Goal: Task Accomplishment & Management: Manage account settings

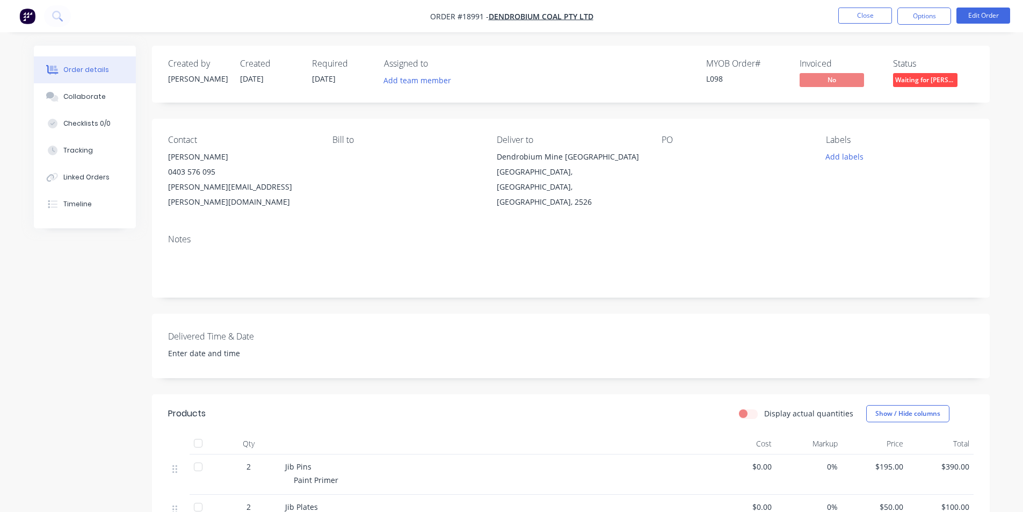
click at [33, 17] on img "button" at bounding box center [27, 16] width 16 height 16
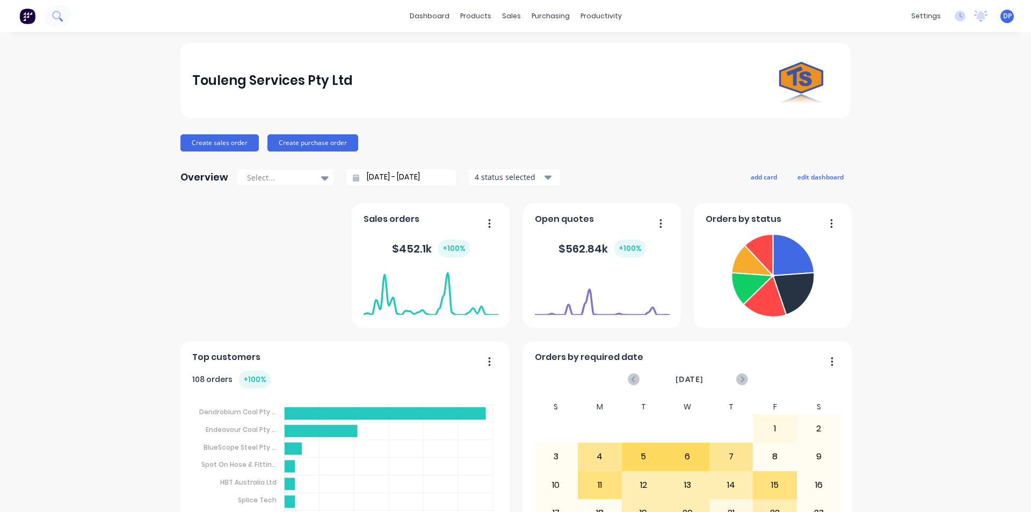
click at [53, 14] on icon at bounding box center [56, 15] width 9 height 9
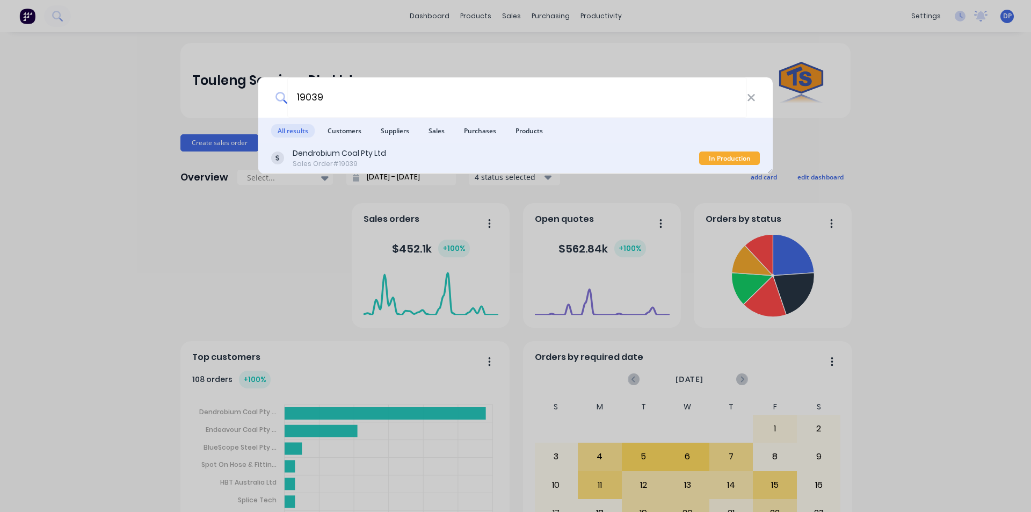
type input "19039"
click at [336, 154] on div "Dendrobium Coal Pty Ltd" at bounding box center [339, 153] width 93 height 11
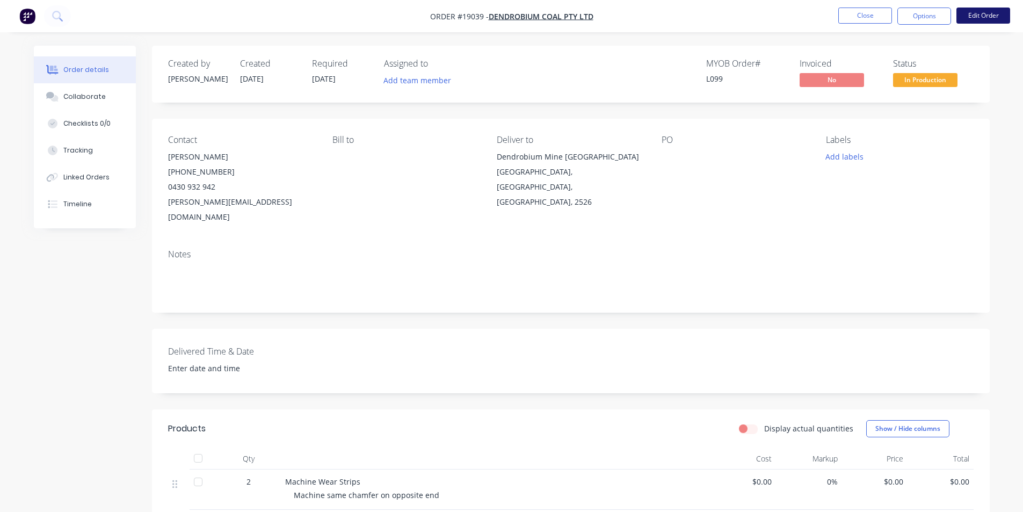
click at [998, 14] on button "Edit Order" at bounding box center [983, 16] width 54 height 16
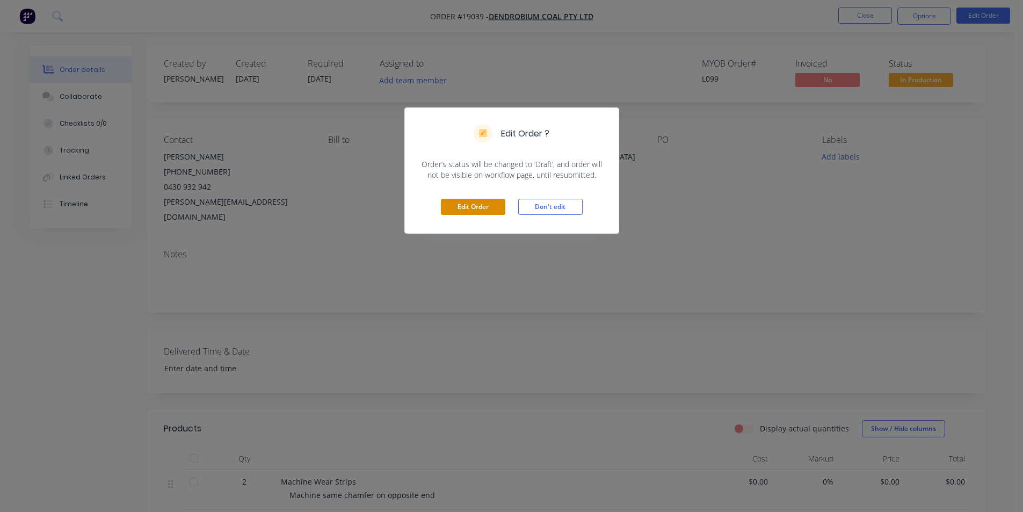
click at [478, 209] on button "Edit Order" at bounding box center [473, 207] width 64 height 16
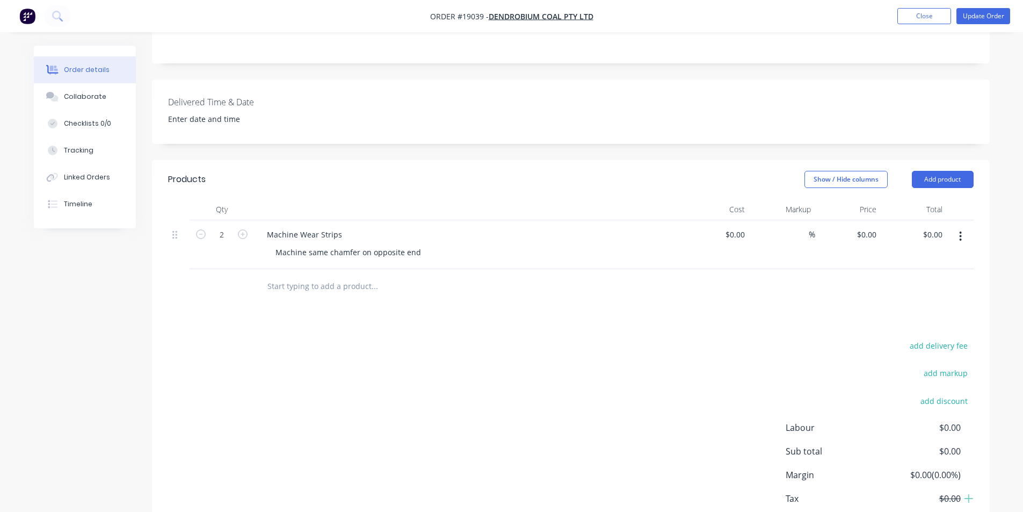
scroll to position [268, 0]
click at [204, 226] on button "button" at bounding box center [201, 231] width 14 height 11
type input "1"
click at [875, 224] on input "0" at bounding box center [868, 232] width 25 height 16
type input "$908.00"
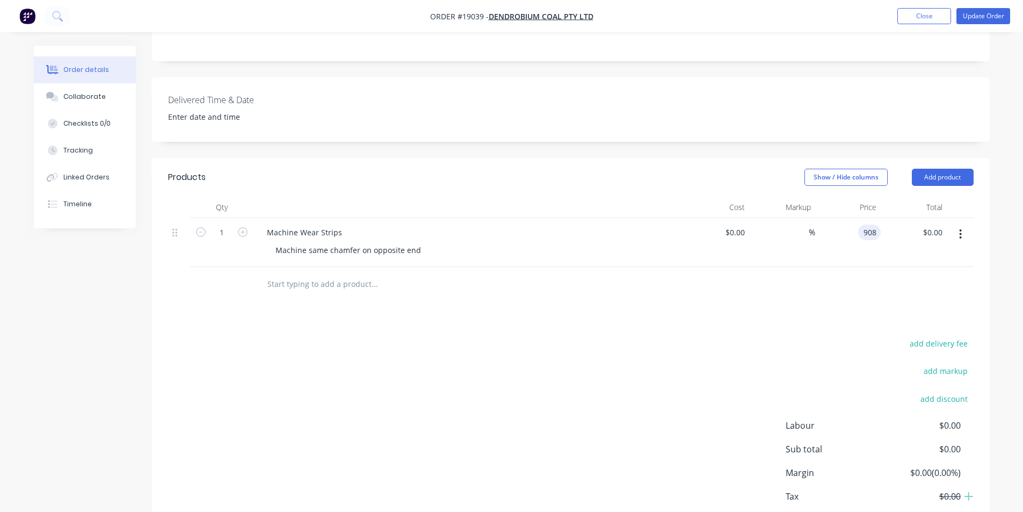
type input "$908.00"
click at [759, 296] on div "Products Show / Hide columns Add product Qty Cost Markup Price Total 1 Machine …" at bounding box center [571, 359] width 838 height 402
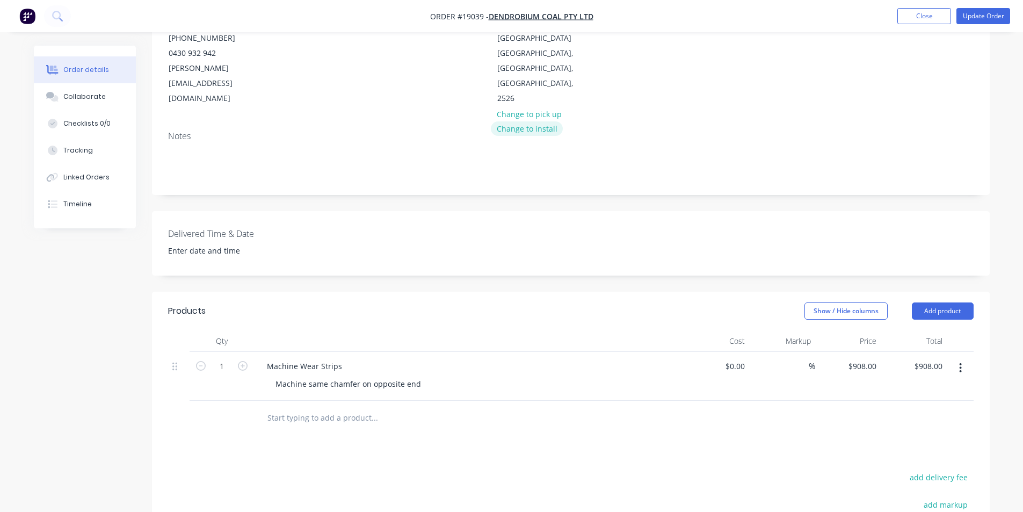
scroll to position [0, 0]
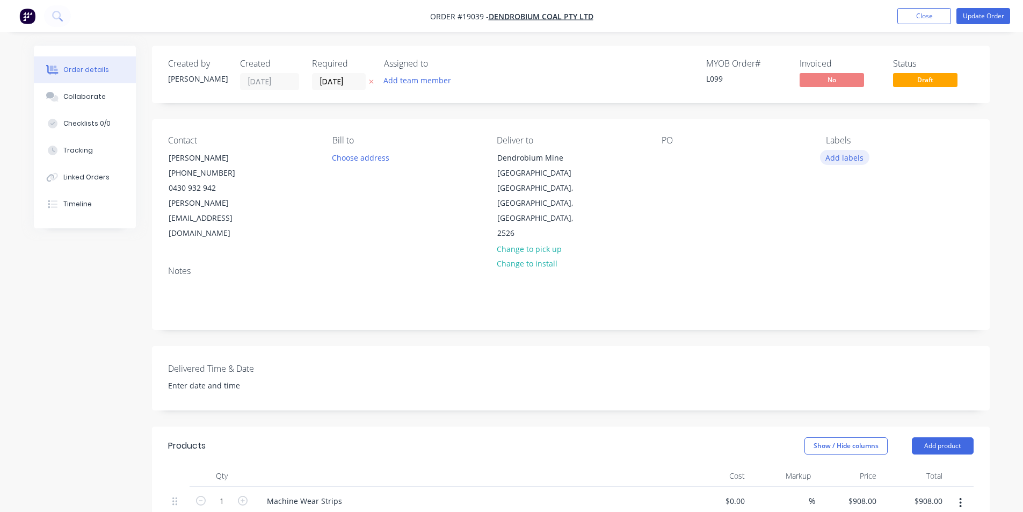
click at [847, 161] on button "Add labels" at bounding box center [844, 157] width 49 height 14
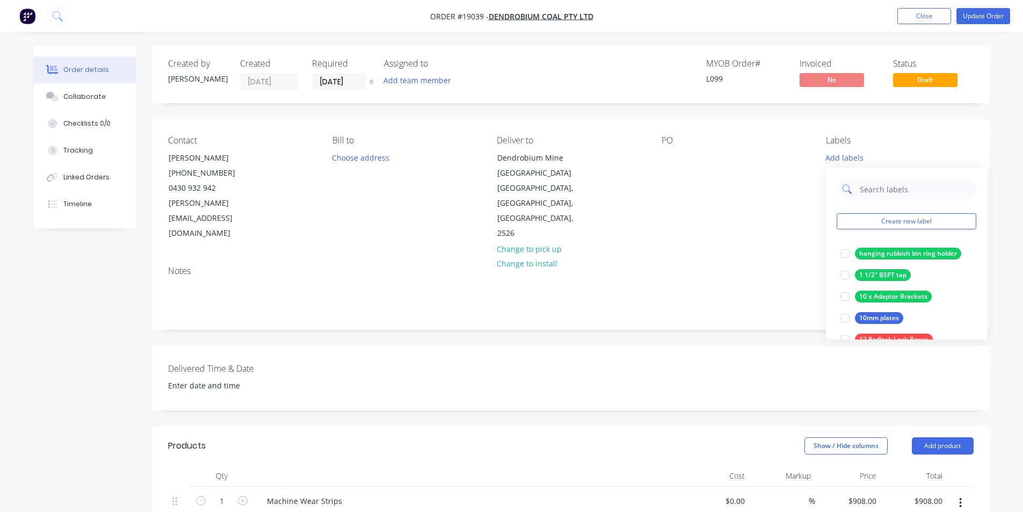
click at [888, 191] on input "text" at bounding box center [915, 188] width 112 height 21
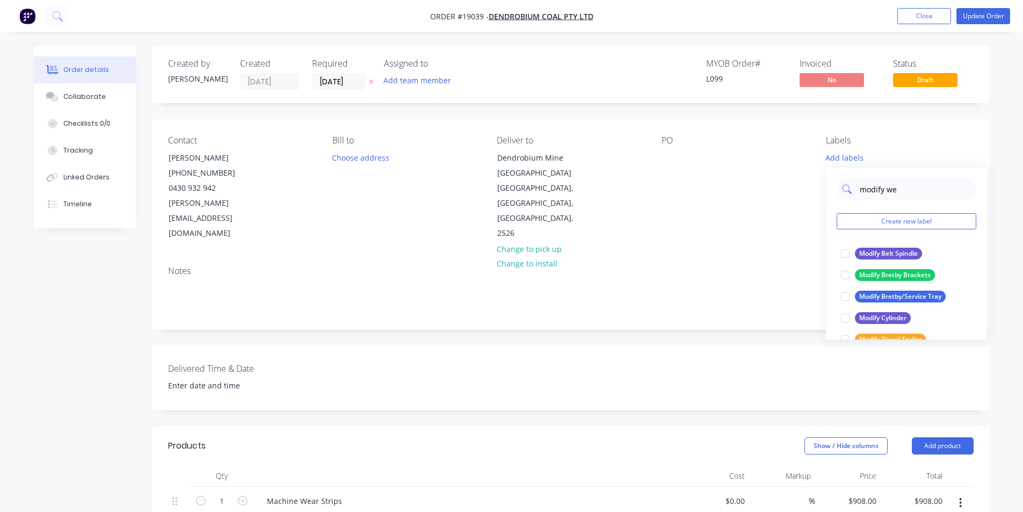
type input "modify wea"
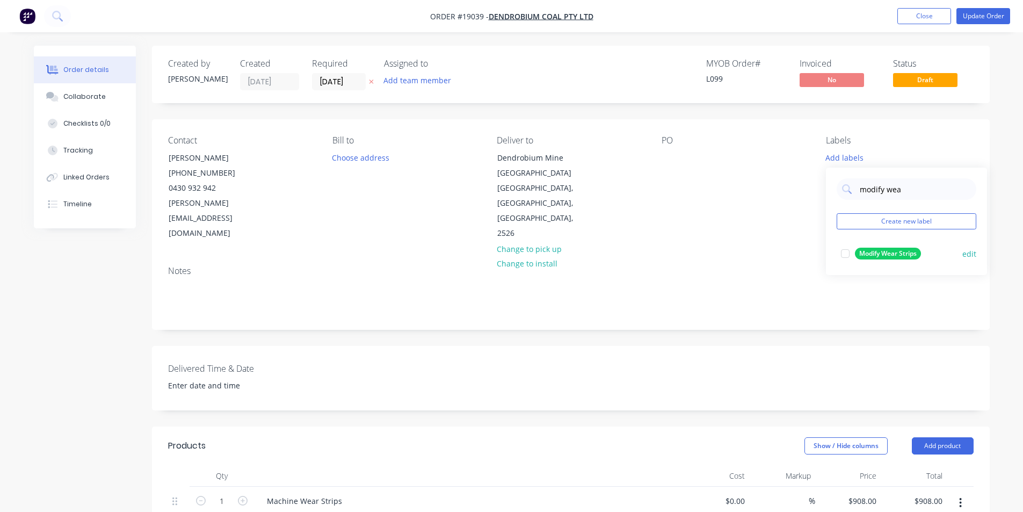
click at [844, 250] on div at bounding box center [844, 253] width 21 height 21
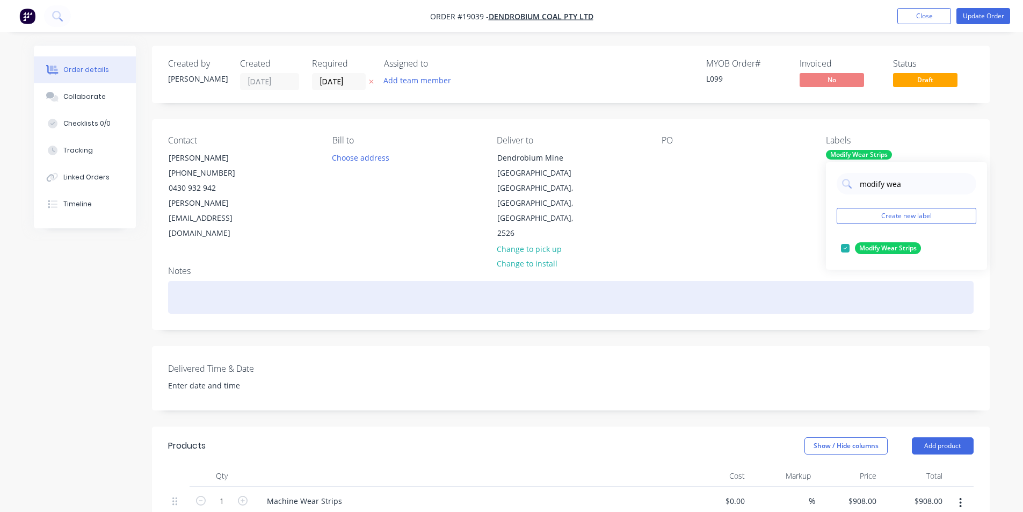
click at [793, 281] on div at bounding box center [570, 297] width 805 height 33
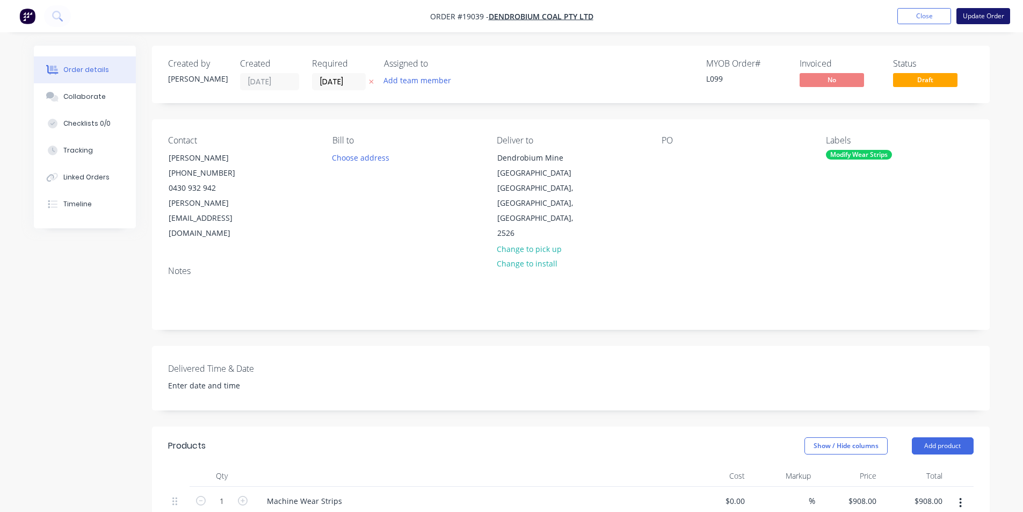
click at [988, 18] on button "Update Order" at bounding box center [983, 16] width 54 height 16
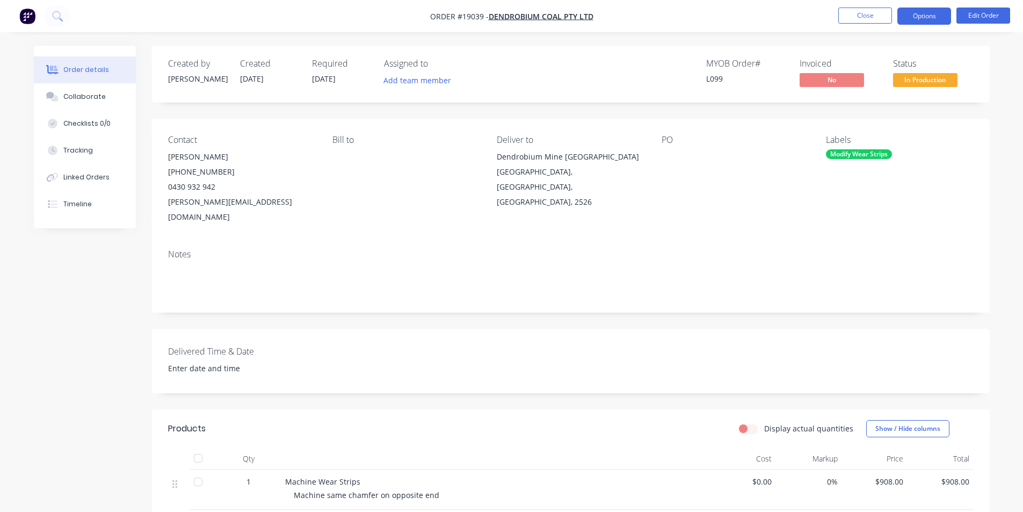
click at [923, 10] on button "Options" at bounding box center [924, 16] width 54 height 17
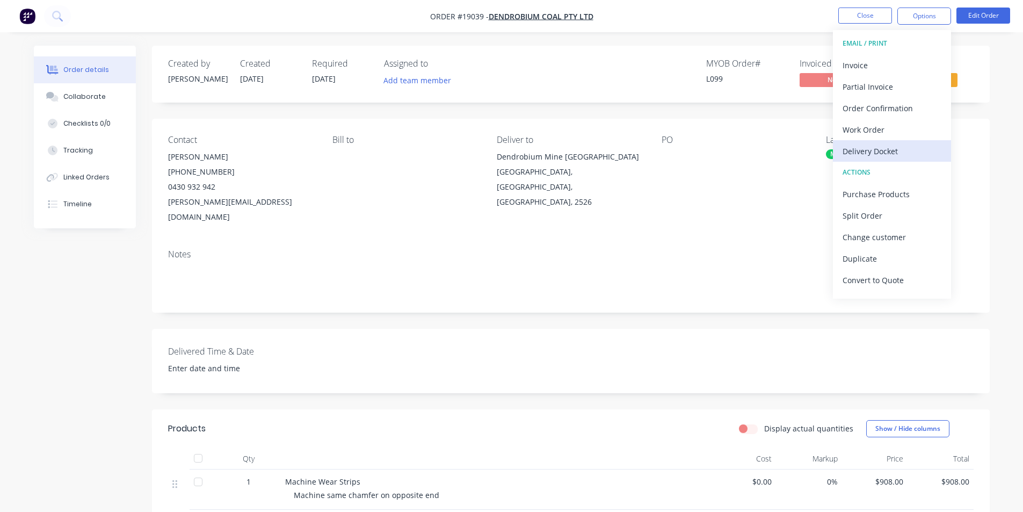
click at [873, 145] on div "Delivery Docket" at bounding box center [892, 151] width 99 height 16
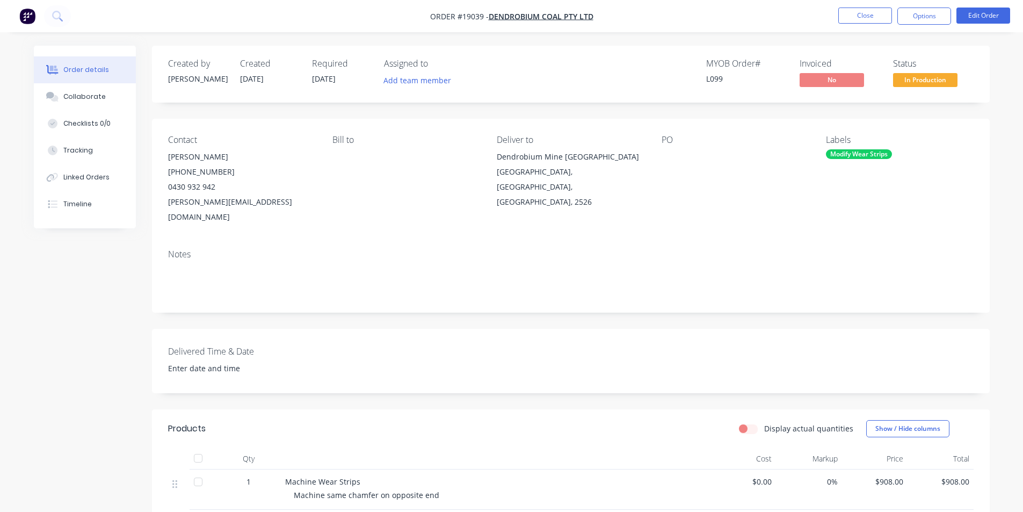
click at [764, 157] on div at bounding box center [729, 156] width 134 height 15
click at [938, 22] on button "Options" at bounding box center [924, 16] width 54 height 17
click at [858, 63] on div "Back" at bounding box center [892, 65] width 99 height 16
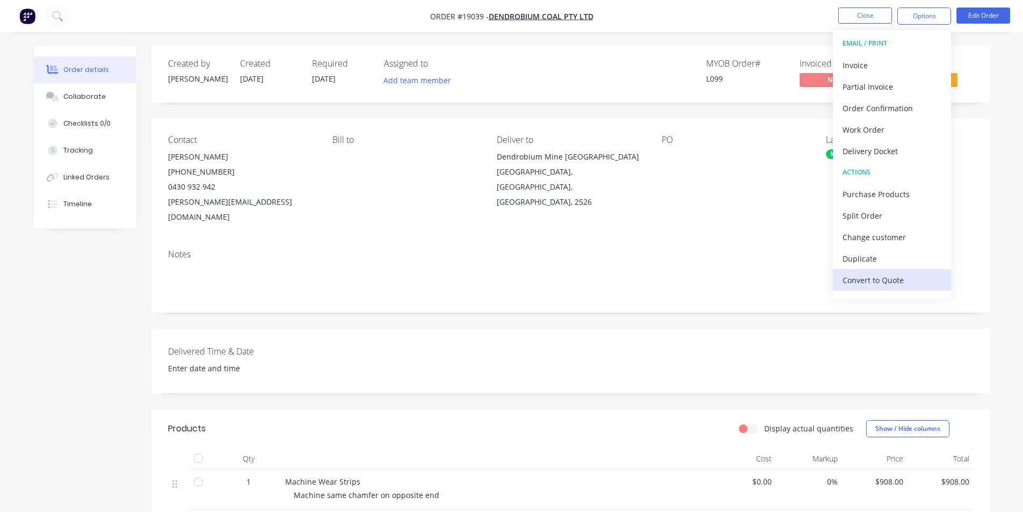
click at [909, 280] on div "Convert to Quote" at bounding box center [892, 280] width 99 height 16
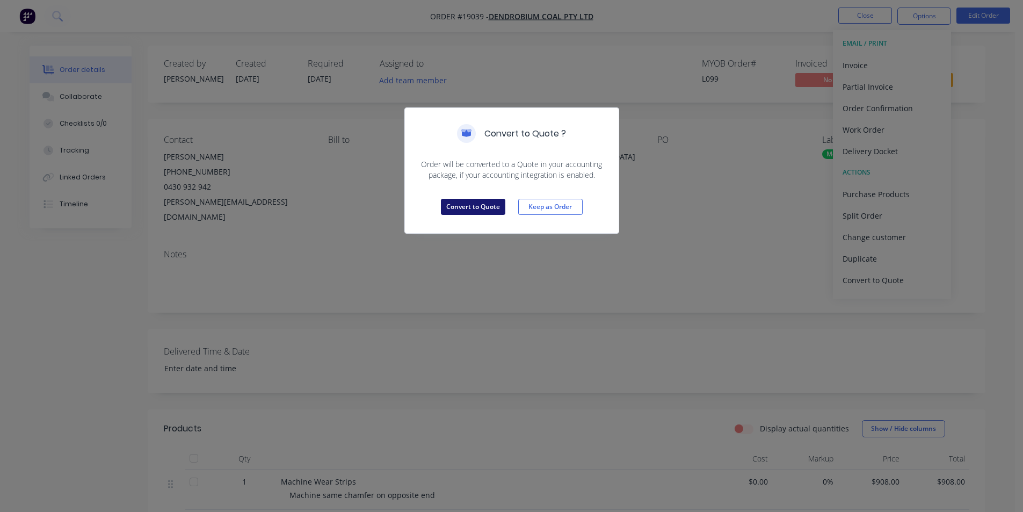
click at [474, 208] on button "Convert to Quote" at bounding box center [473, 207] width 64 height 16
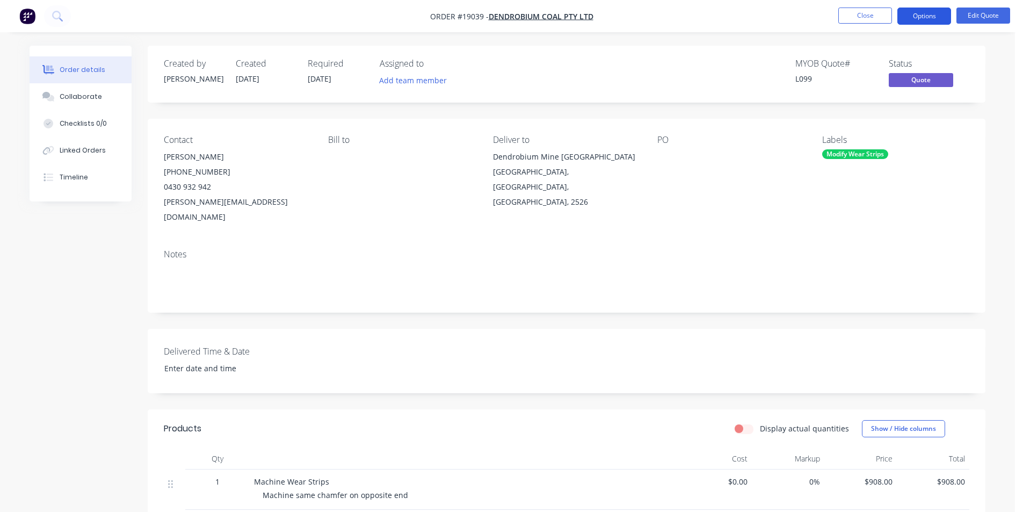
click at [935, 11] on button "Options" at bounding box center [924, 16] width 54 height 17
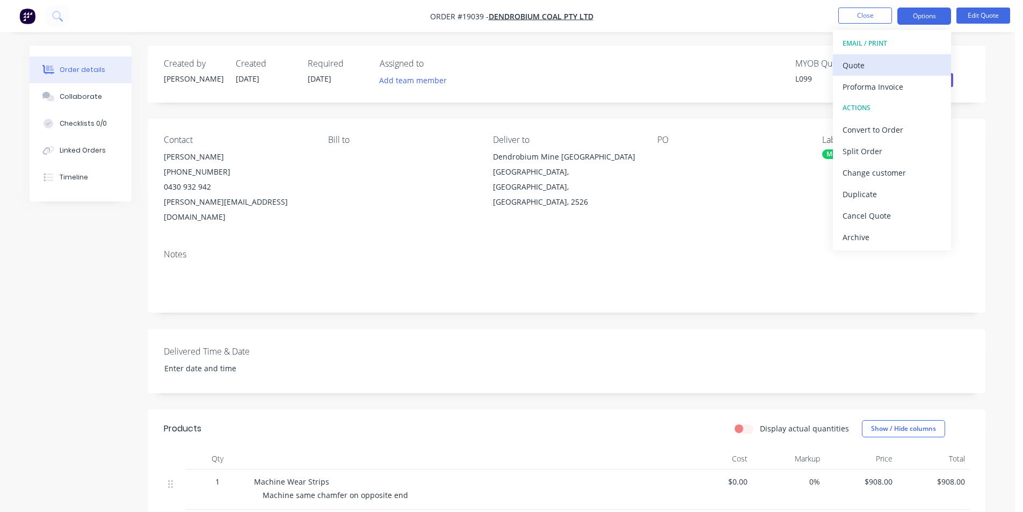
click at [913, 68] on div "Quote" at bounding box center [892, 65] width 99 height 16
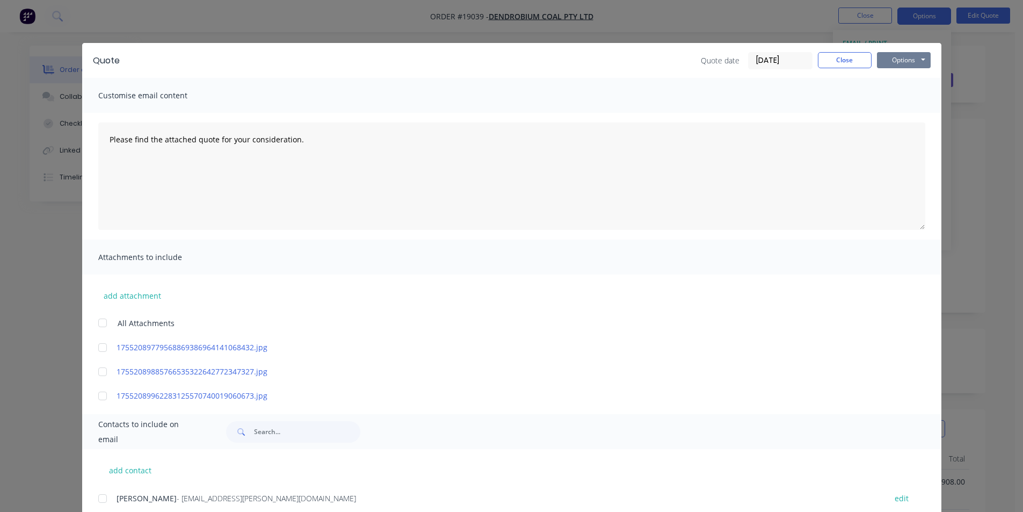
click at [916, 64] on button "Options" at bounding box center [904, 60] width 54 height 16
click at [918, 94] on button "Print" at bounding box center [911, 97] width 69 height 18
click at [859, 62] on button "Close" at bounding box center [845, 60] width 54 height 16
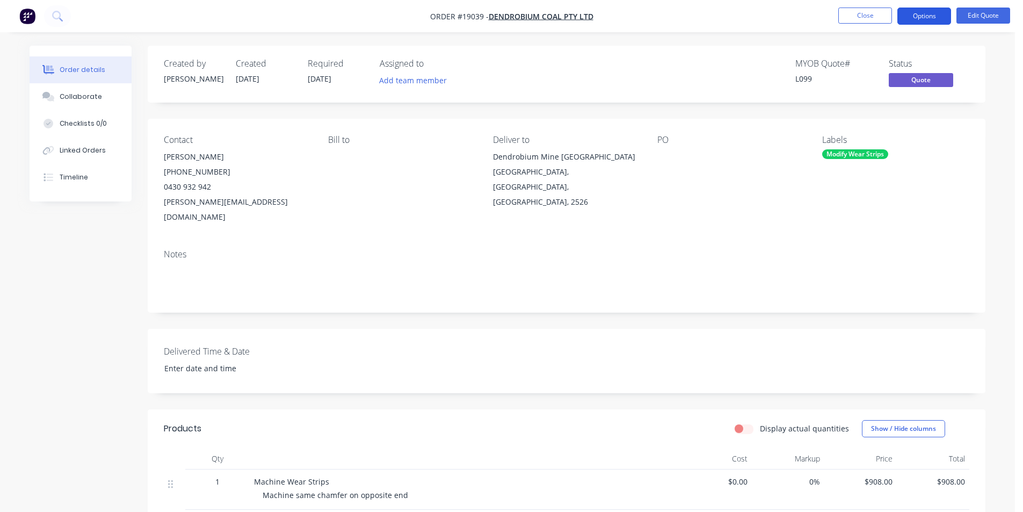
click at [944, 19] on button "Options" at bounding box center [924, 16] width 54 height 17
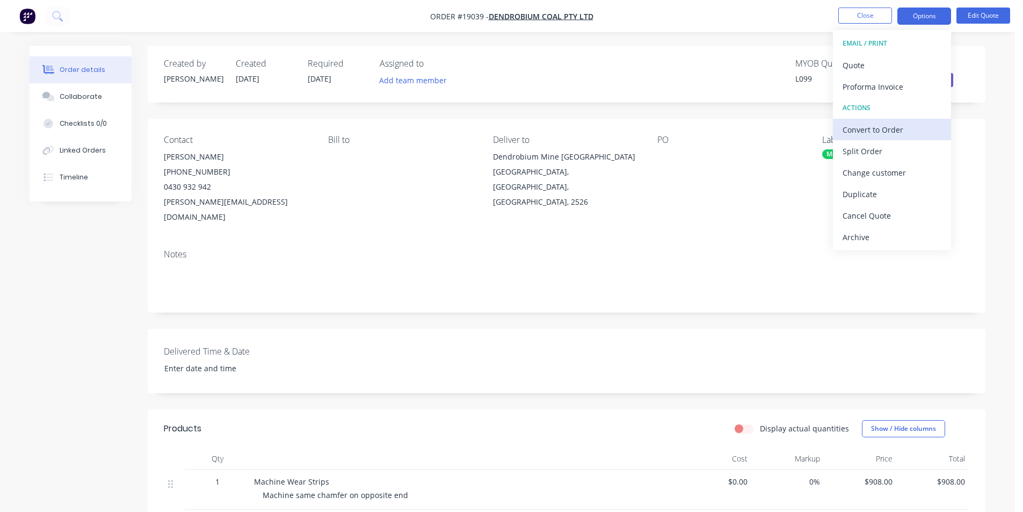
click at [926, 128] on div "Convert to Order" at bounding box center [892, 130] width 99 height 16
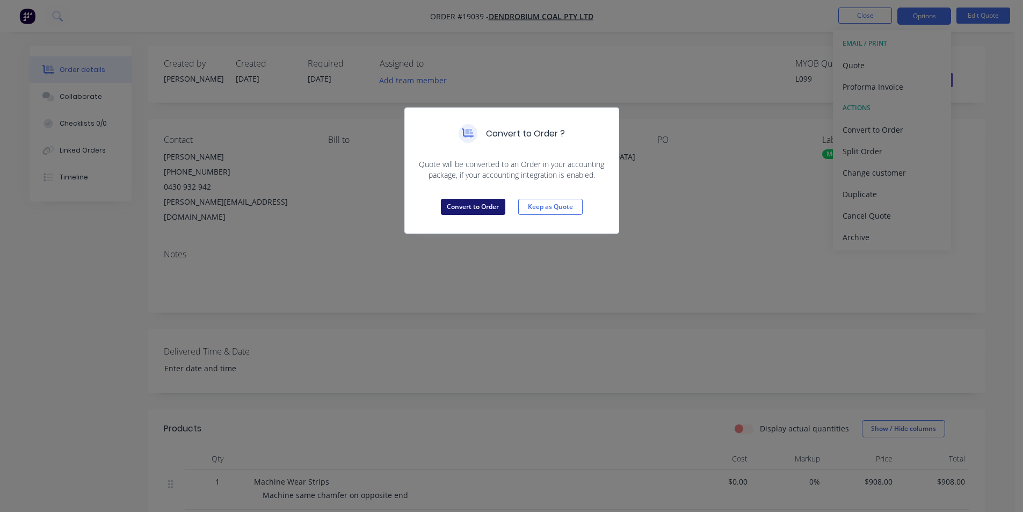
click at [457, 210] on button "Convert to Order" at bounding box center [473, 207] width 64 height 16
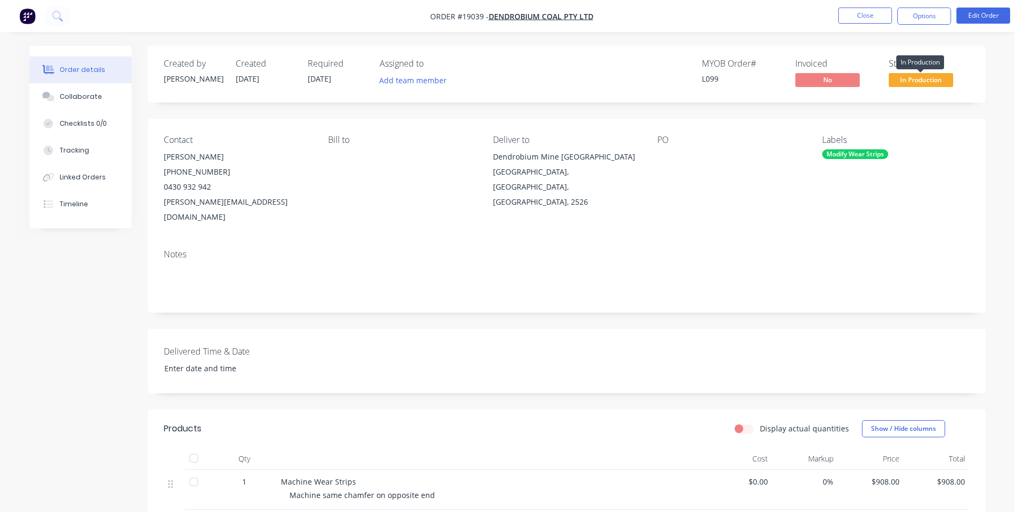
click at [930, 76] on span "In Production" at bounding box center [921, 79] width 64 height 13
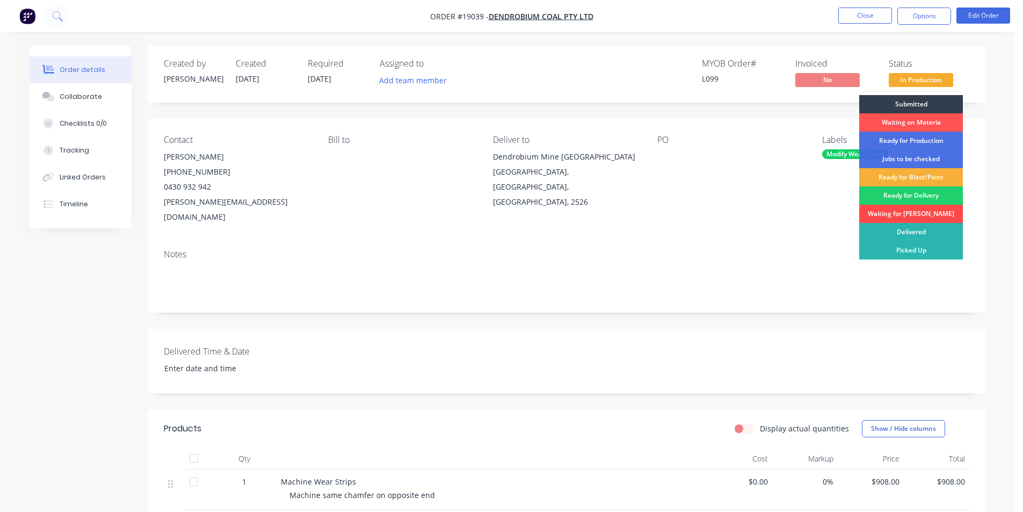
click at [924, 209] on div "Waiting for [PERSON_NAME]" at bounding box center [911, 214] width 104 height 18
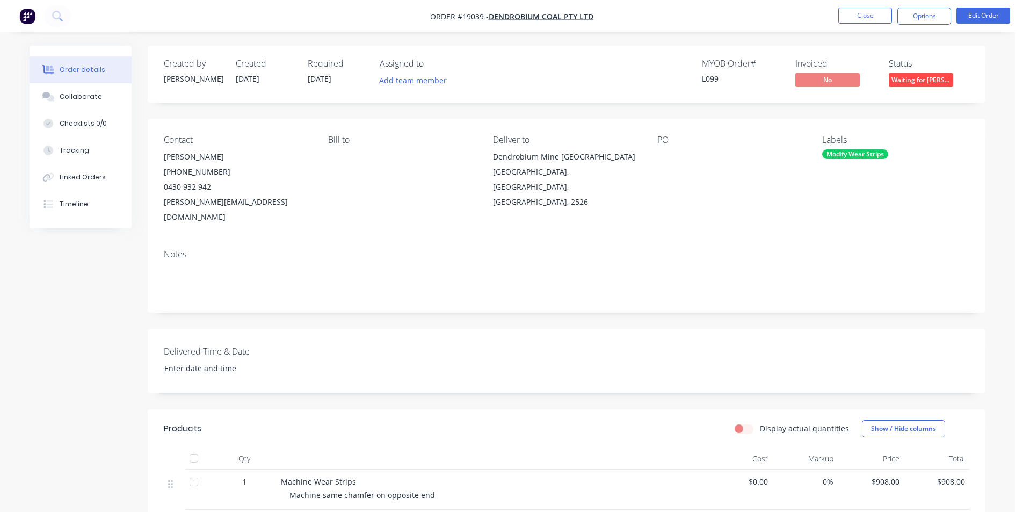
click at [29, 18] on img "button" at bounding box center [27, 16] width 16 height 16
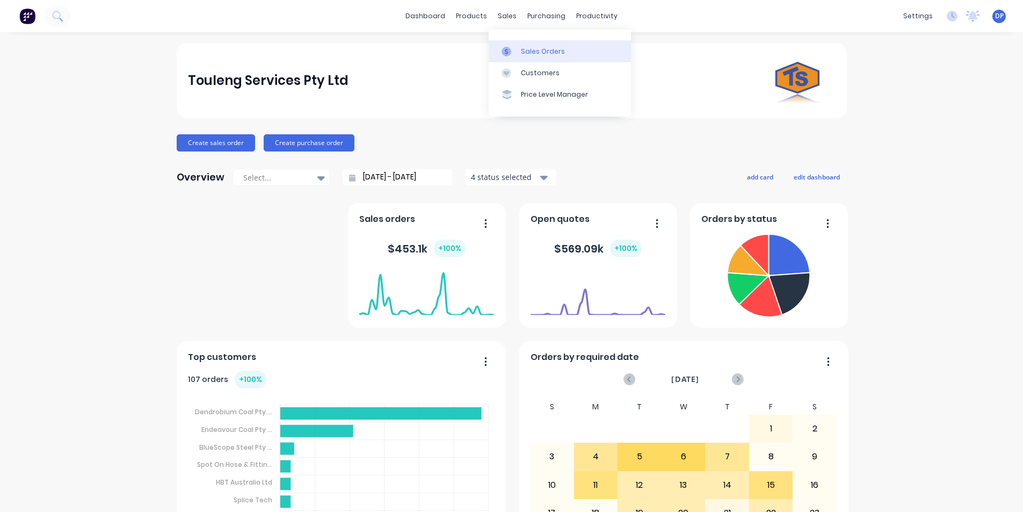
click at [533, 48] on div "Sales Orders" at bounding box center [543, 52] width 44 height 10
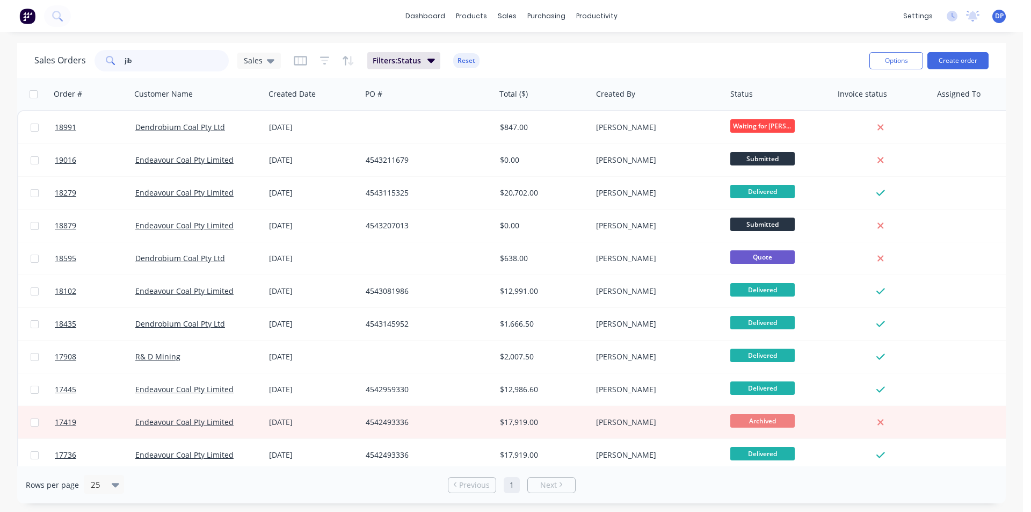
drag, startPoint x: 190, startPoint y: 61, endPoint x: 0, endPoint y: 70, distance: 190.3
click at [0, 70] on div "Sales Orders jib Sales Filters: Status Reset Options Create order Order # Custo…" at bounding box center [511, 273] width 1023 height 460
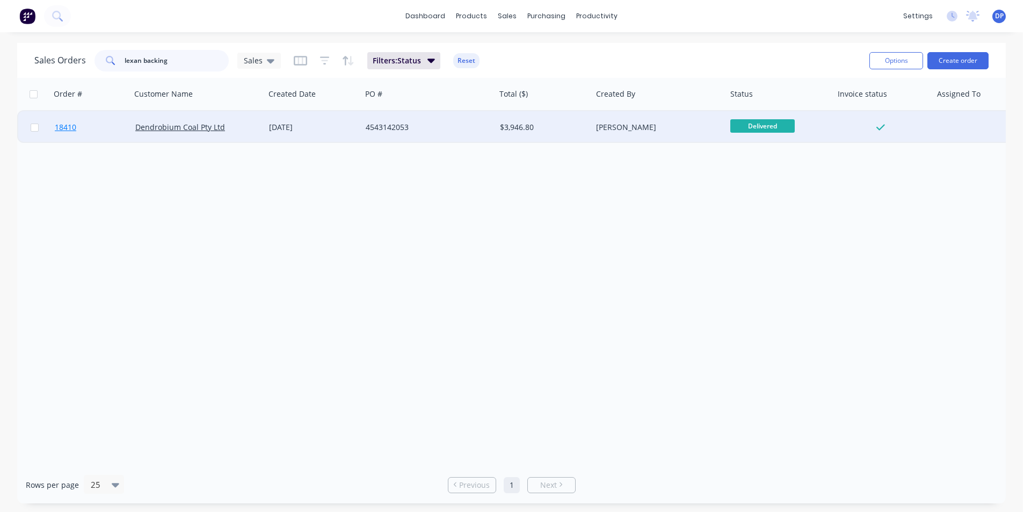
type input "lexan backing"
click at [62, 128] on span "18410" at bounding box center [65, 127] width 21 height 11
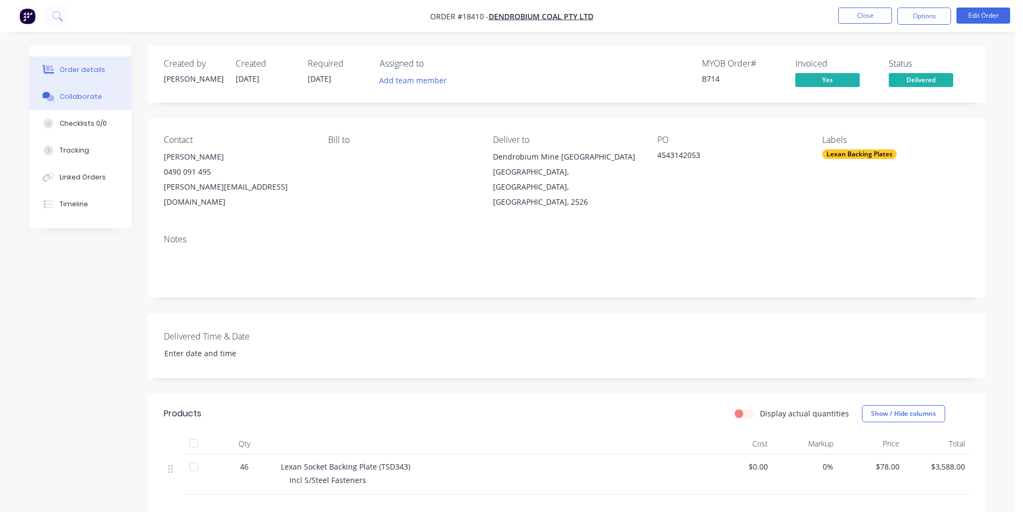
click at [79, 100] on div "Collaborate" at bounding box center [81, 97] width 42 height 10
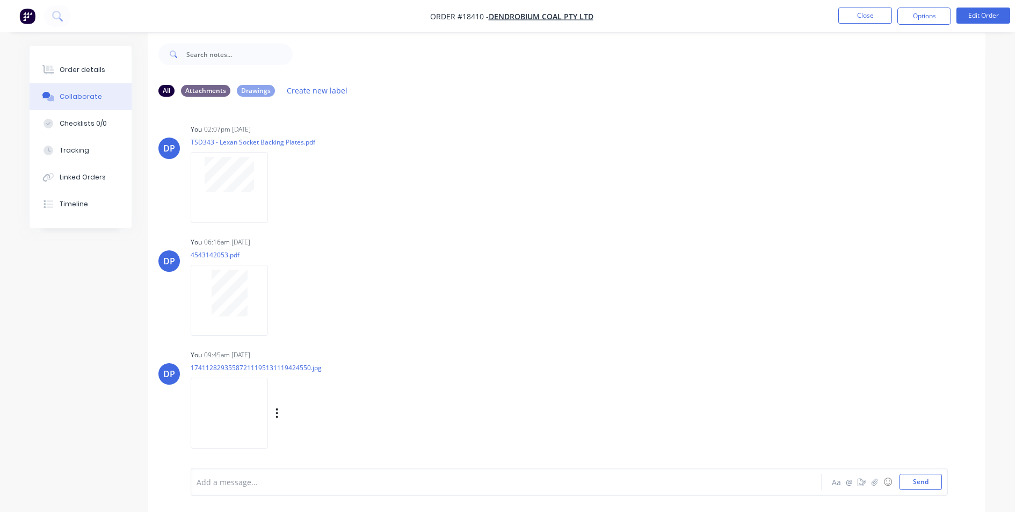
scroll to position [16, 0]
click at [248, 408] on img at bounding box center [229, 409] width 77 height 70
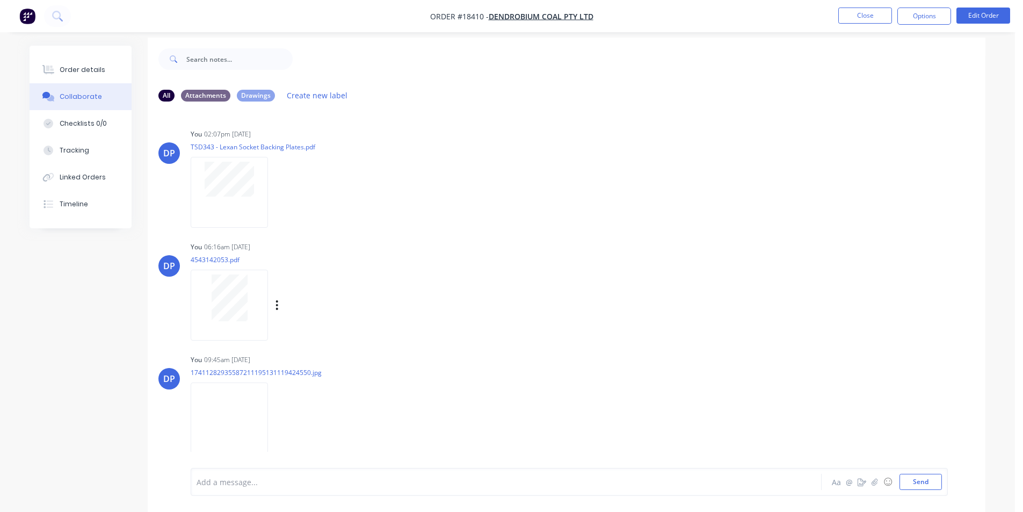
scroll to position [0, 0]
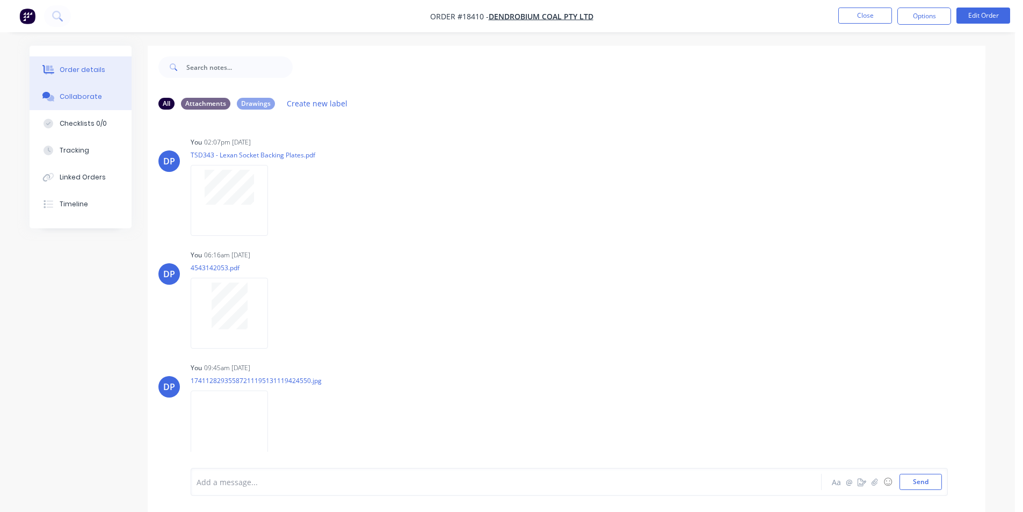
click at [74, 57] on button "Order details" at bounding box center [81, 69] width 102 height 27
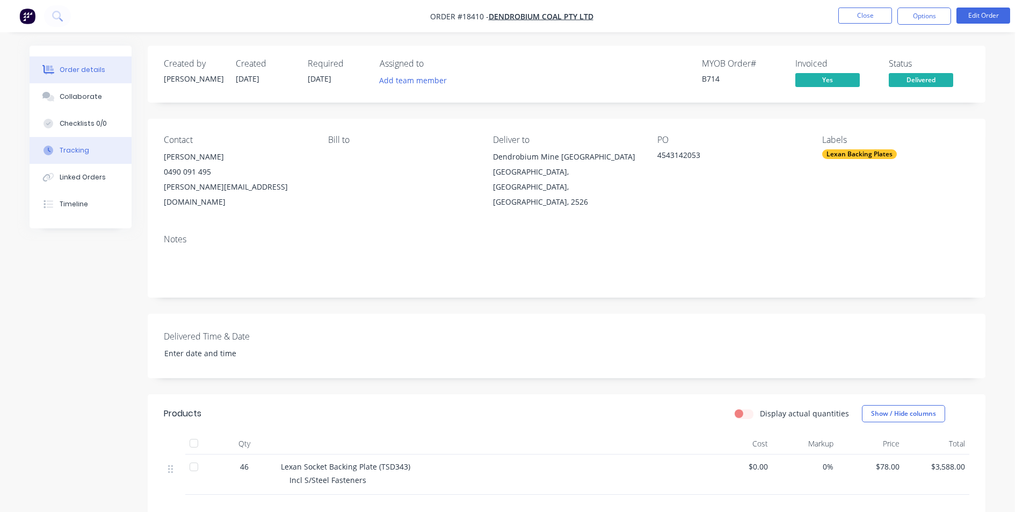
drag, startPoint x: 62, startPoint y: 142, endPoint x: 69, endPoint y: 148, distance: 8.7
click at [62, 142] on button "Tracking" at bounding box center [81, 150] width 102 height 27
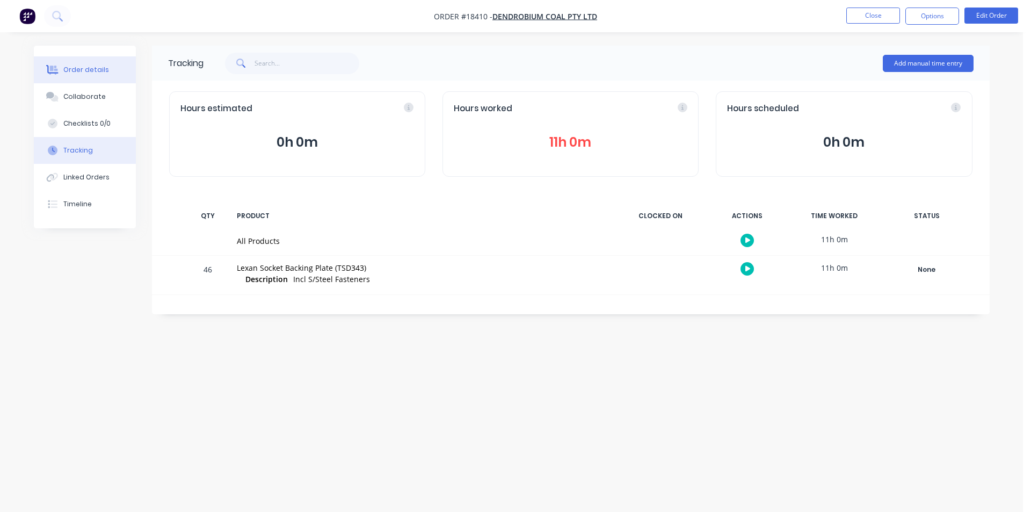
click at [99, 61] on button "Order details" at bounding box center [85, 69] width 102 height 27
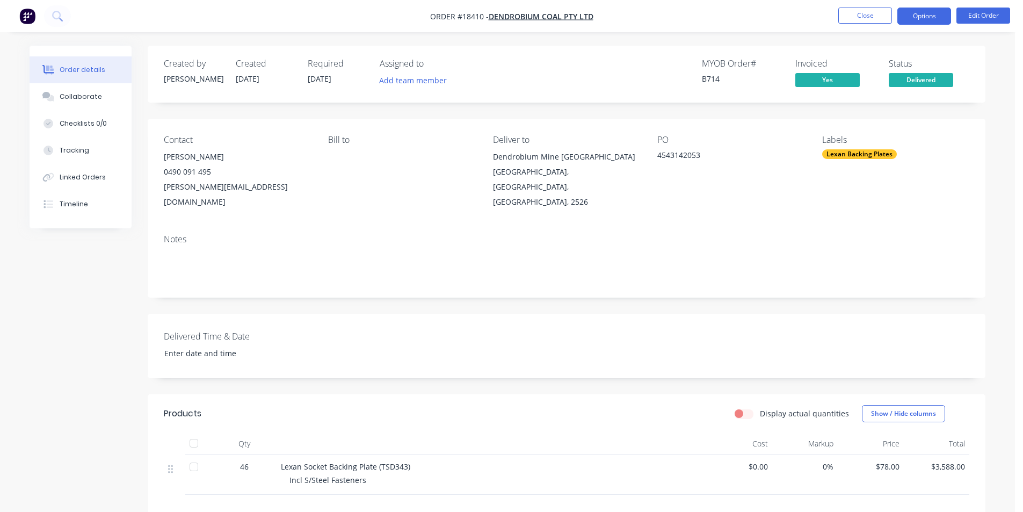
click at [936, 14] on button "Options" at bounding box center [924, 16] width 54 height 17
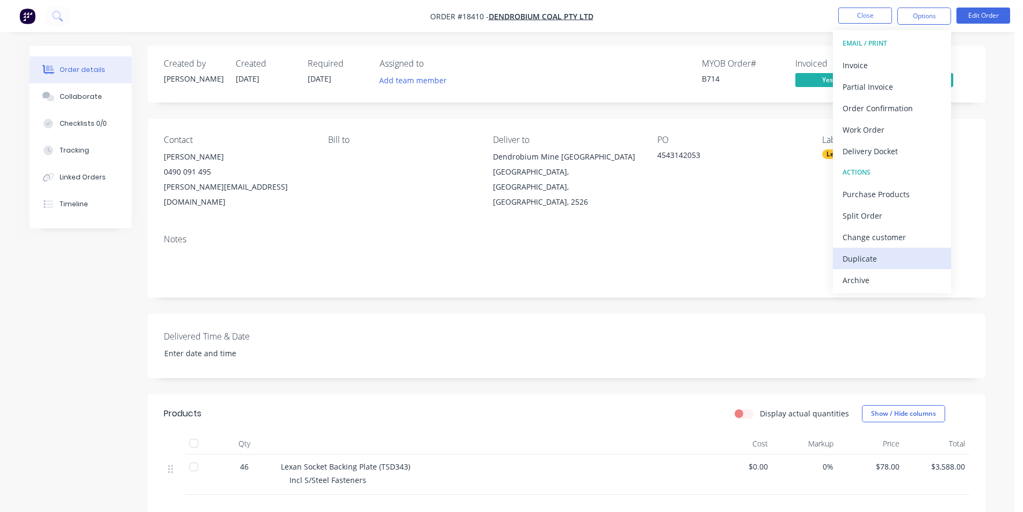
click at [888, 259] on div "Duplicate" at bounding box center [892, 259] width 99 height 16
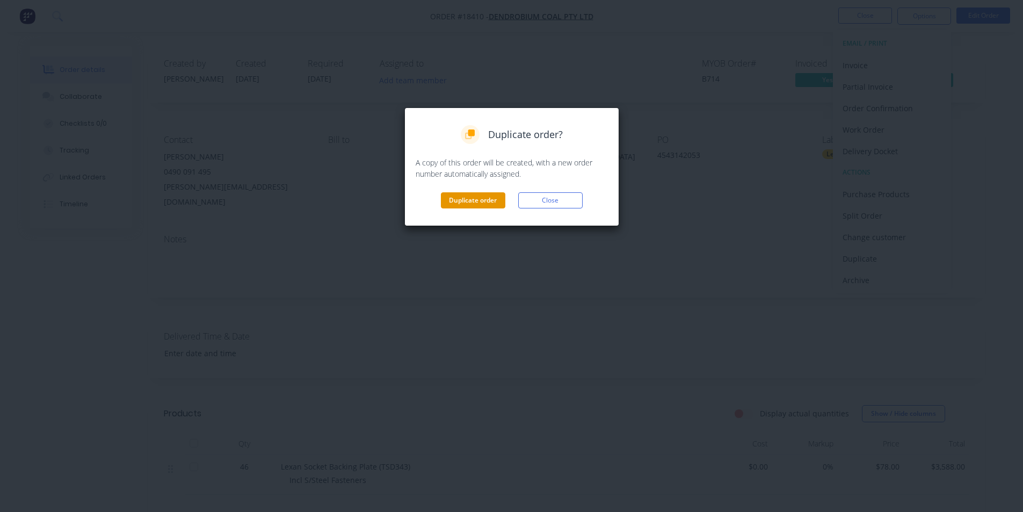
click at [462, 200] on button "Duplicate order" at bounding box center [473, 200] width 64 height 16
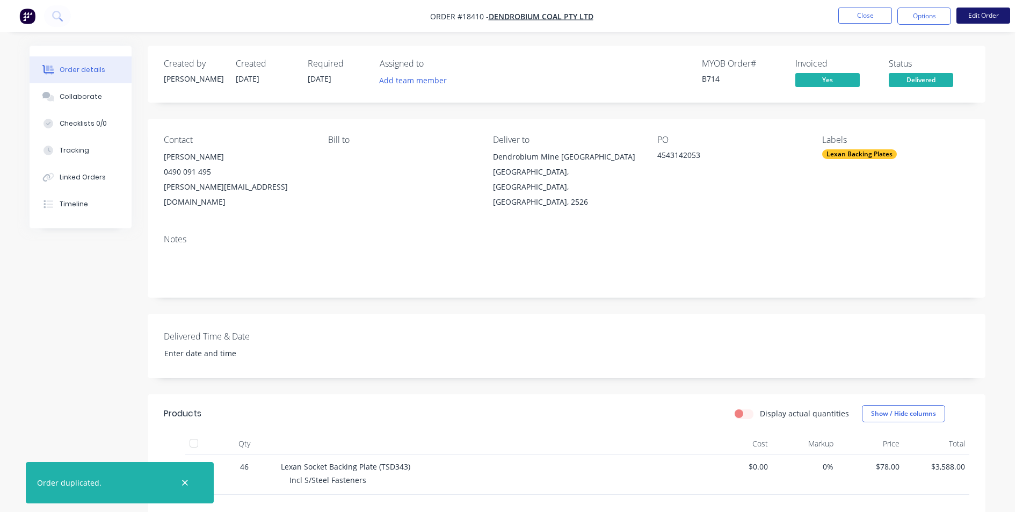
click at [993, 19] on button "Edit Order" at bounding box center [983, 16] width 54 height 16
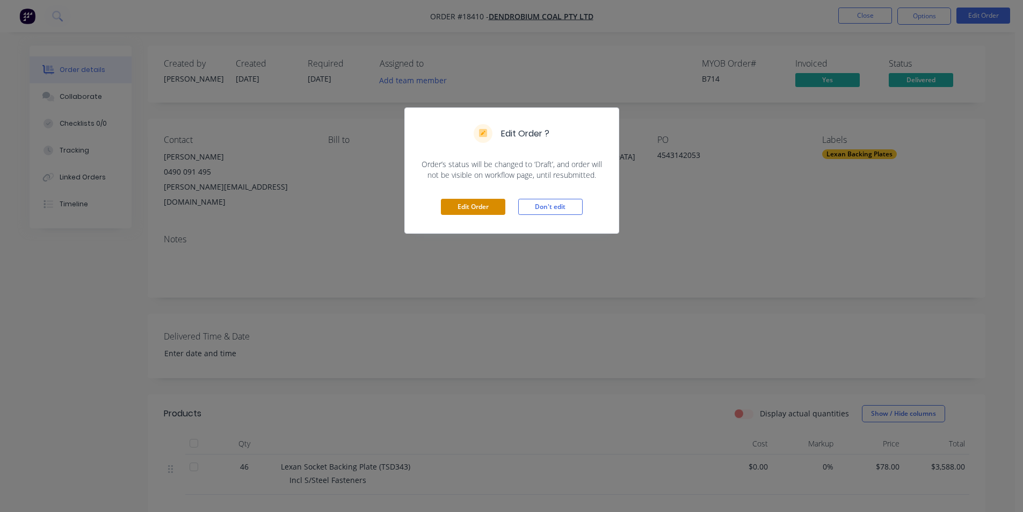
click at [483, 209] on button "Edit Order" at bounding box center [473, 207] width 64 height 16
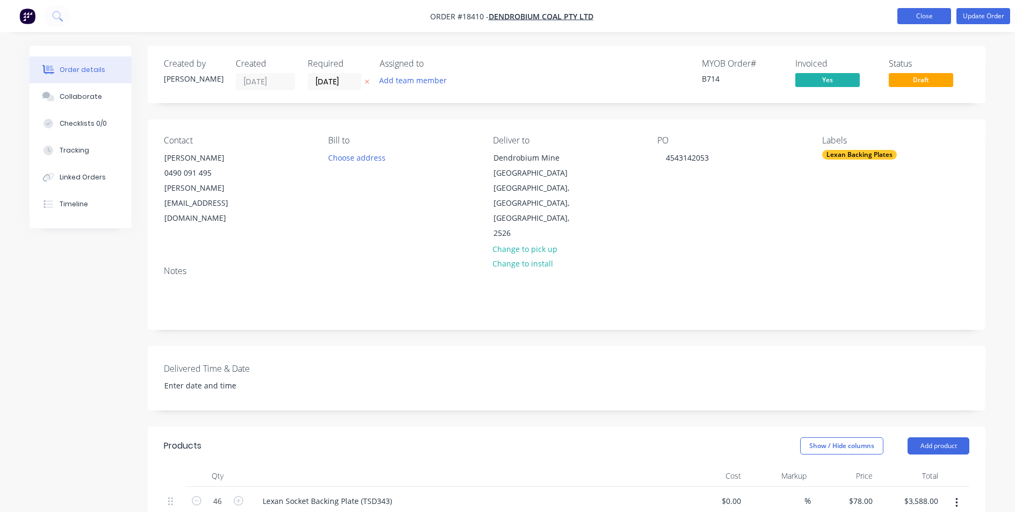
click at [912, 14] on button "Close" at bounding box center [924, 16] width 54 height 16
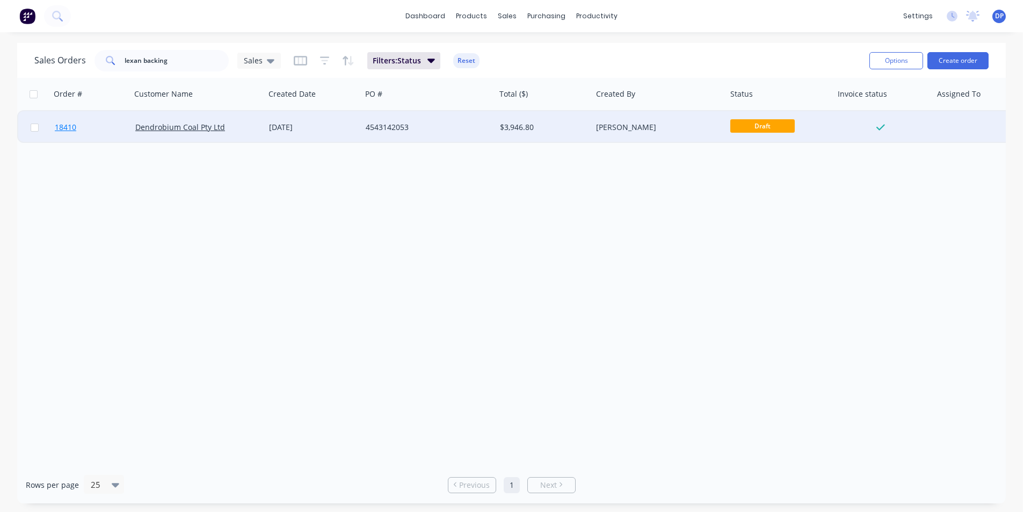
click at [72, 128] on span "18410" at bounding box center [65, 127] width 21 height 11
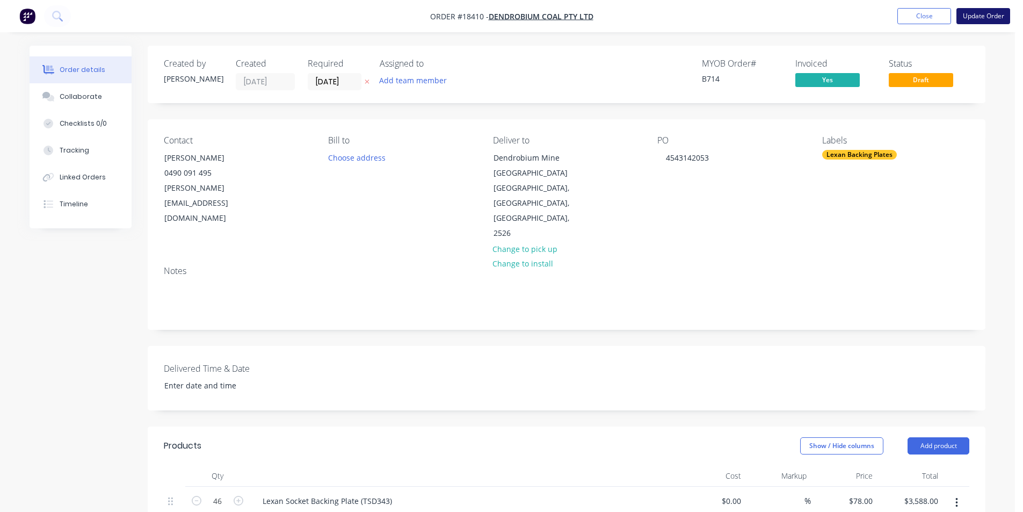
click at [978, 18] on button "Update Order" at bounding box center [983, 16] width 54 height 16
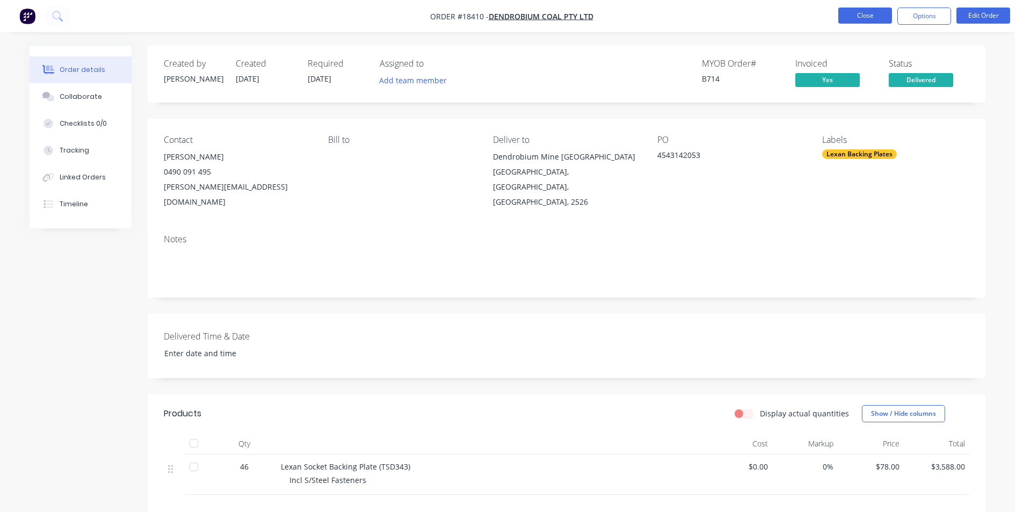
click at [858, 11] on button "Close" at bounding box center [865, 16] width 54 height 16
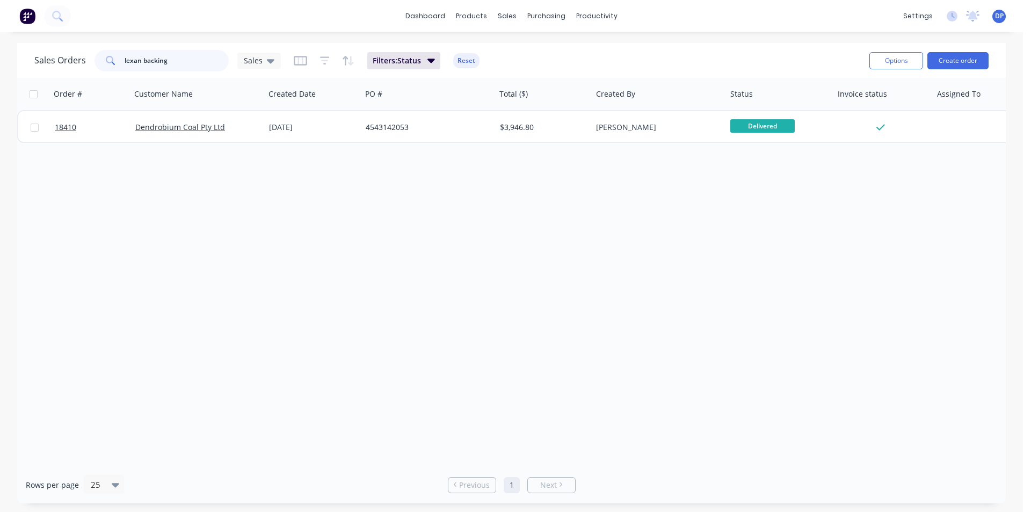
drag, startPoint x: 177, startPoint y: 61, endPoint x: 167, endPoint y: 53, distance: 13.3
click at [107, 63] on div "lexan backing" at bounding box center [162, 60] width 134 height 21
click at [542, 51] on div "Sales Orders" at bounding box center [547, 52] width 44 height 10
click at [539, 52] on div "Sales Orders" at bounding box center [547, 52] width 44 height 10
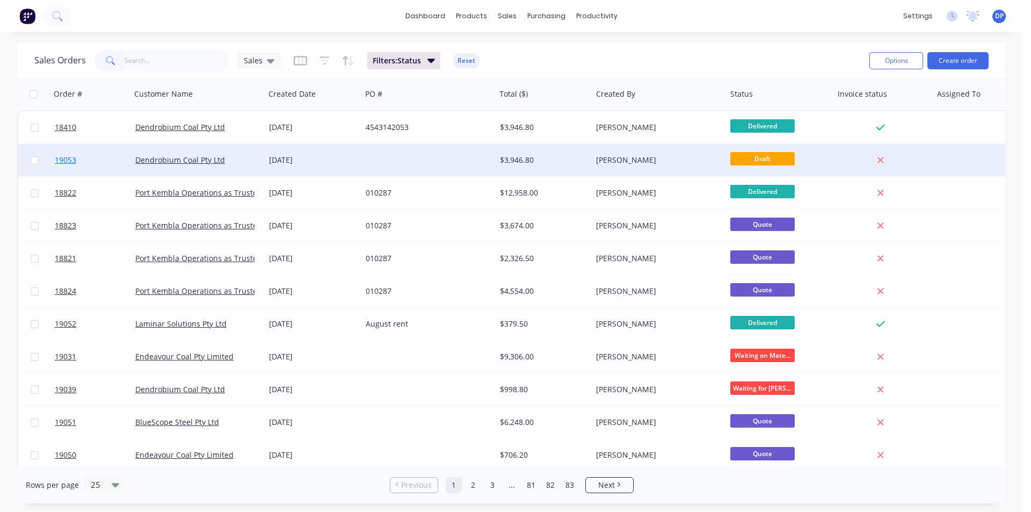
click at [63, 158] on span "19053" at bounding box center [65, 160] width 21 height 11
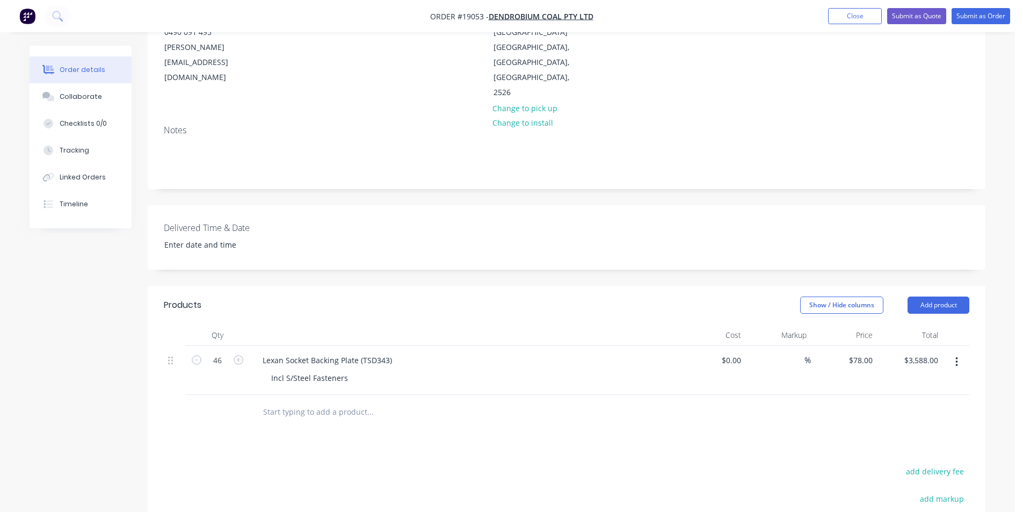
scroll to position [161, 0]
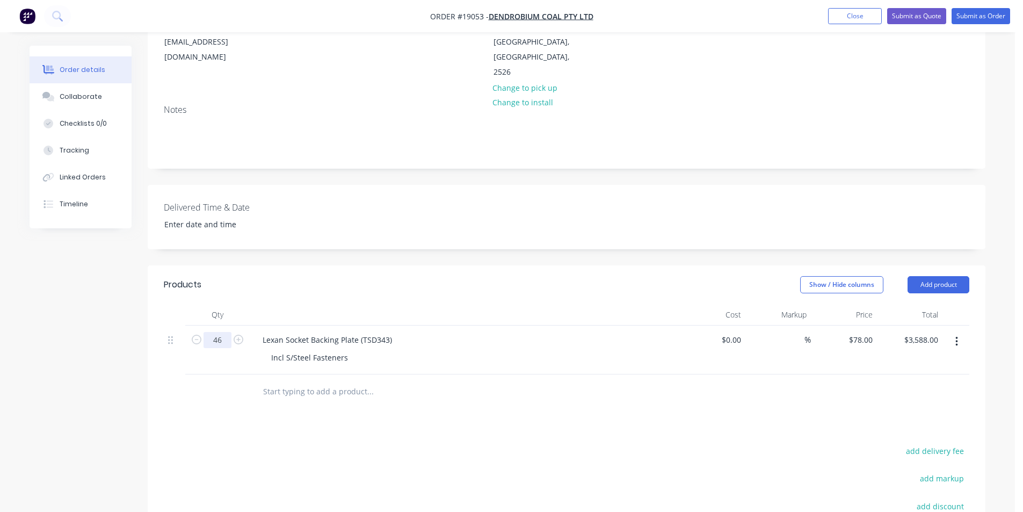
click at [226, 332] on input "46" at bounding box center [218, 340] width 28 height 16
type input "36"
type input "$2,808.00"
click at [551, 351] on div "Lexan Socket Backing Plate (TSD343) Incl S/Steel Fasteners" at bounding box center [465, 349] width 430 height 49
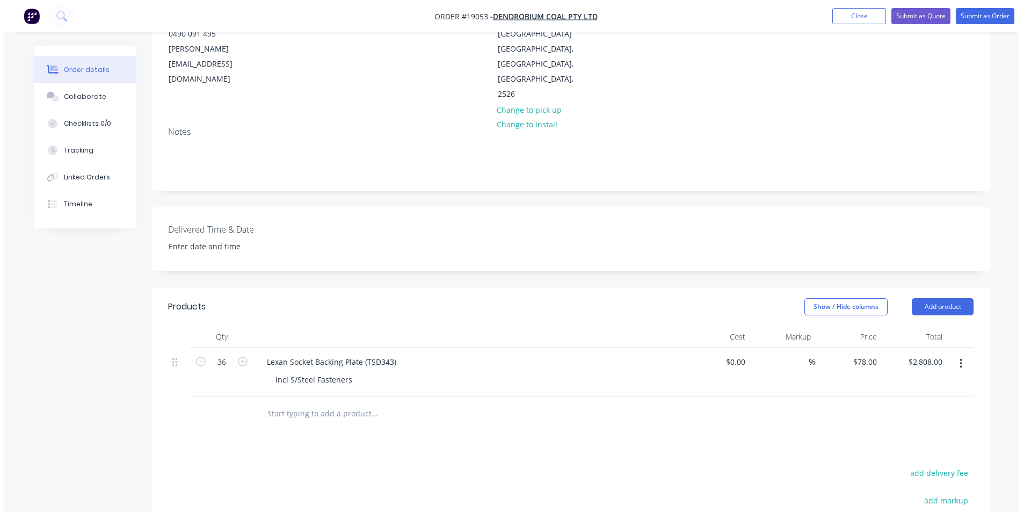
scroll to position [0, 0]
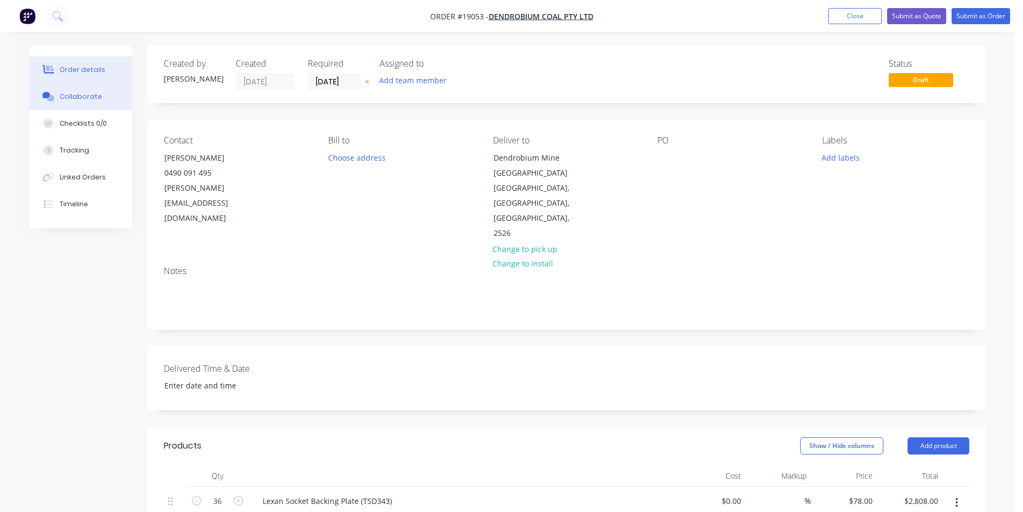
click at [99, 101] on button "Collaborate" at bounding box center [81, 96] width 102 height 27
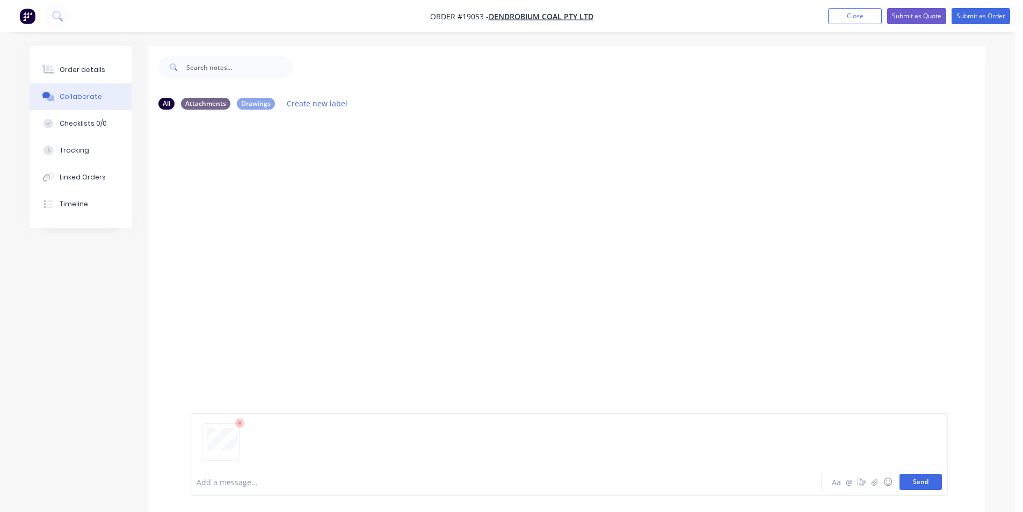
click at [928, 487] on button "Send" at bounding box center [920, 482] width 42 height 16
click at [85, 68] on div "Order details" at bounding box center [83, 70] width 46 height 10
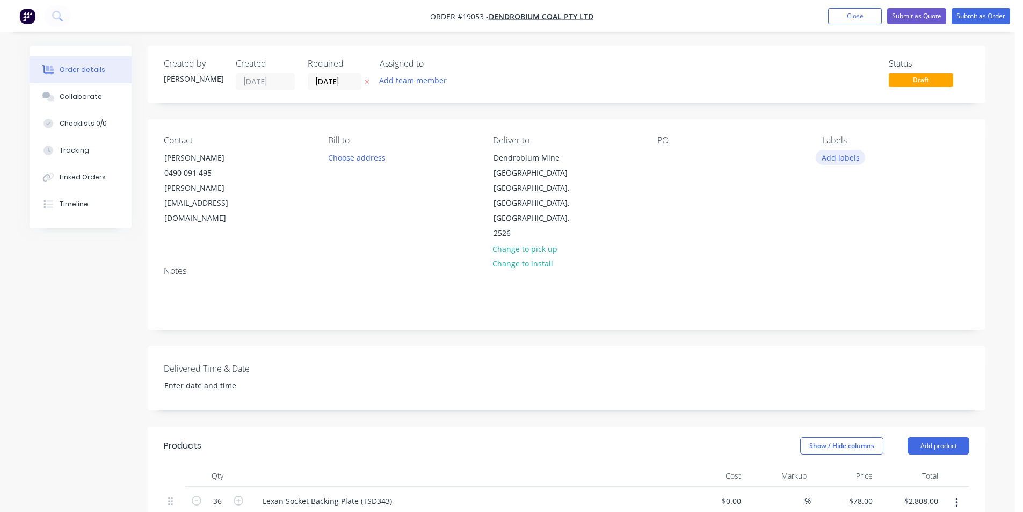
click at [845, 158] on button "Add labels" at bounding box center [840, 157] width 49 height 14
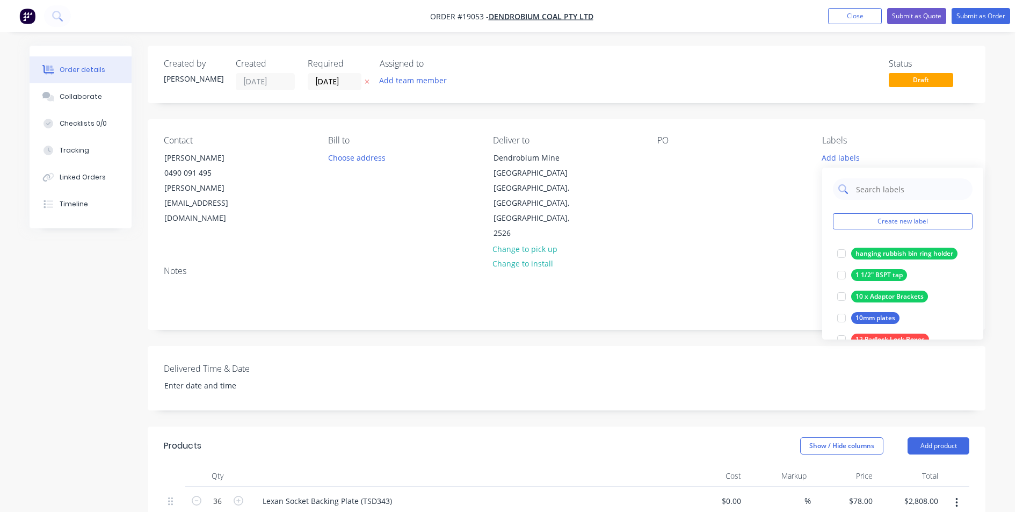
click at [879, 184] on input "text" at bounding box center [911, 188] width 112 height 21
type input "backing"
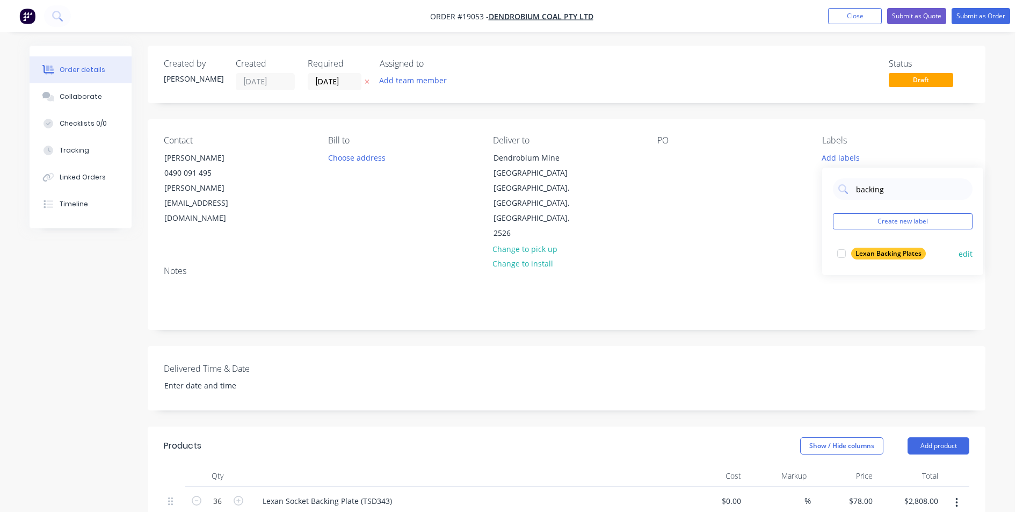
click at [844, 252] on div at bounding box center [841, 253] width 21 height 21
click at [750, 266] on div "Notes" at bounding box center [566, 271] width 805 height 10
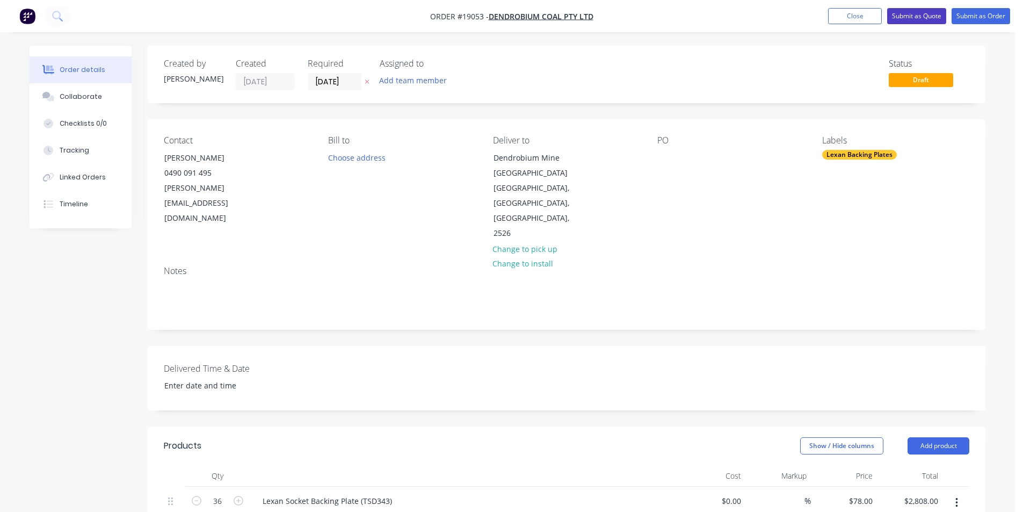
click at [935, 17] on button "Submit as Quote" at bounding box center [916, 16] width 59 height 16
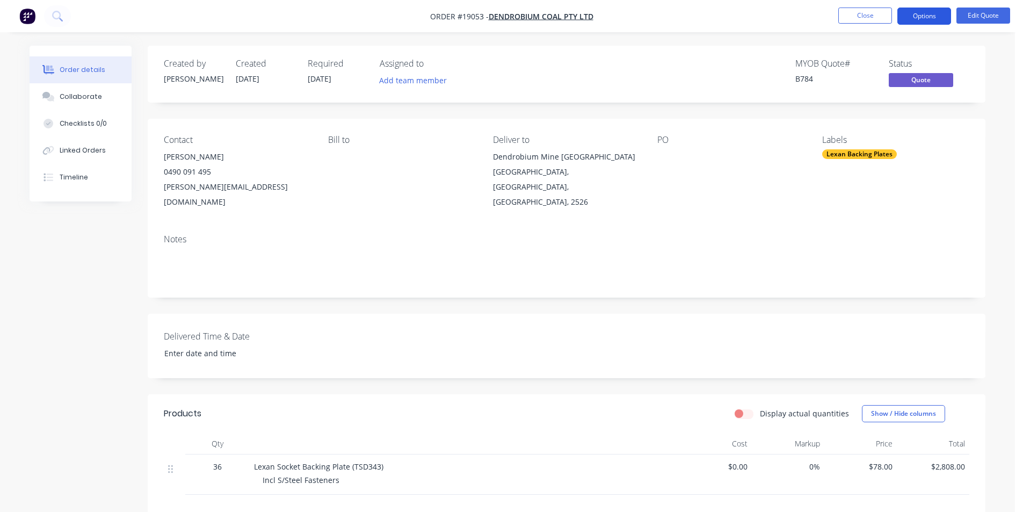
click at [921, 8] on button "Options" at bounding box center [924, 16] width 54 height 17
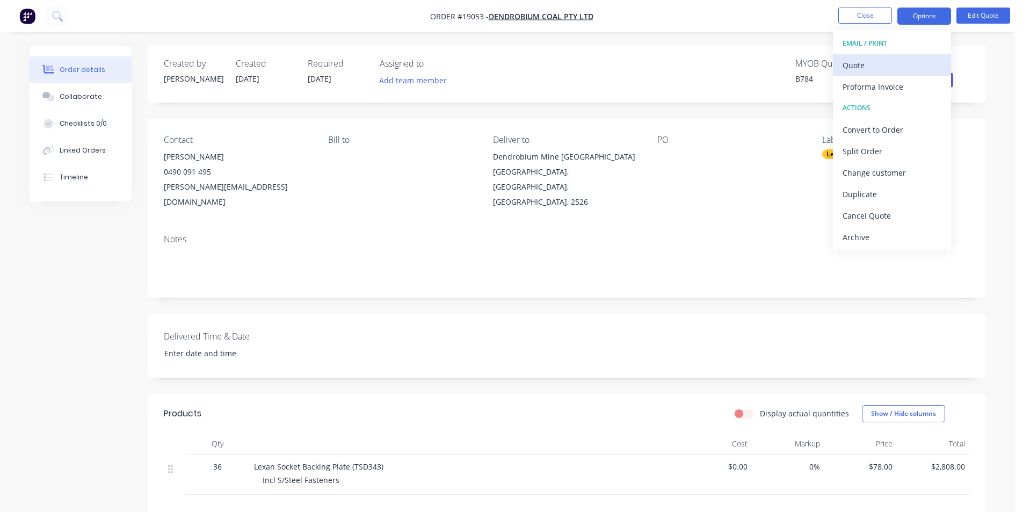
click at [878, 67] on div "Quote" at bounding box center [892, 65] width 99 height 16
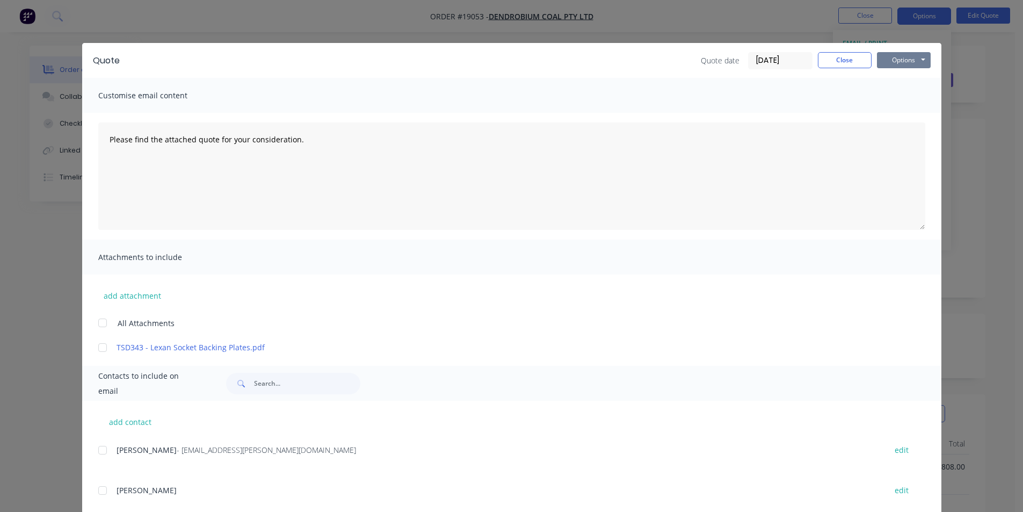
click at [916, 57] on button "Options" at bounding box center [904, 60] width 54 height 16
click at [898, 94] on button "Print" at bounding box center [911, 97] width 69 height 18
click at [827, 60] on button "Close" at bounding box center [845, 60] width 54 height 16
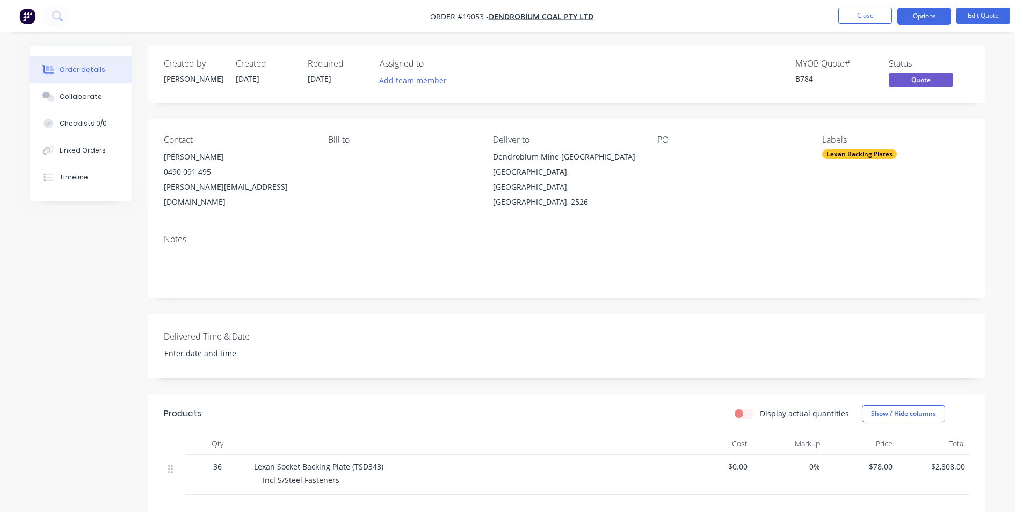
click at [28, 18] on img "button" at bounding box center [27, 16] width 16 height 16
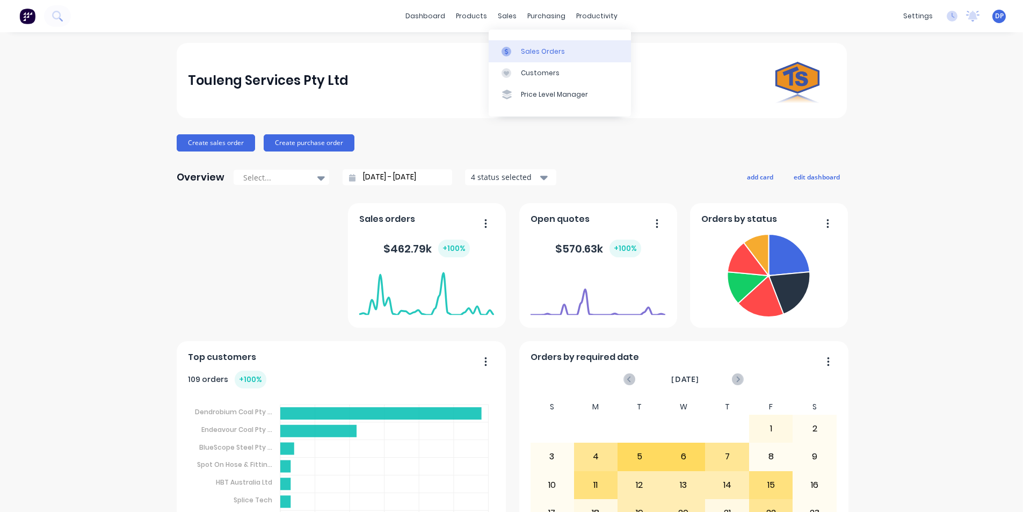
click at [532, 57] on link "Sales Orders" at bounding box center [560, 50] width 142 height 21
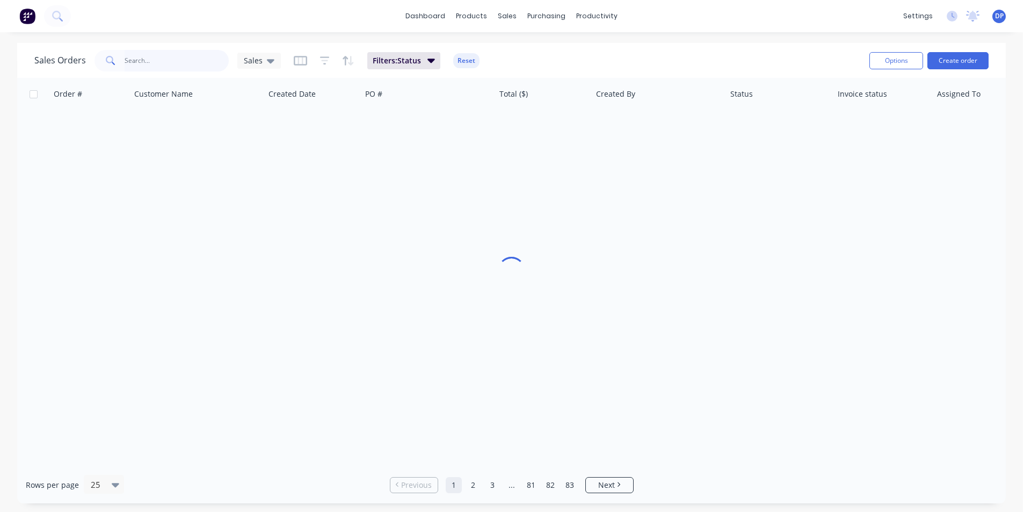
click at [191, 63] on input "text" at bounding box center [177, 60] width 105 height 21
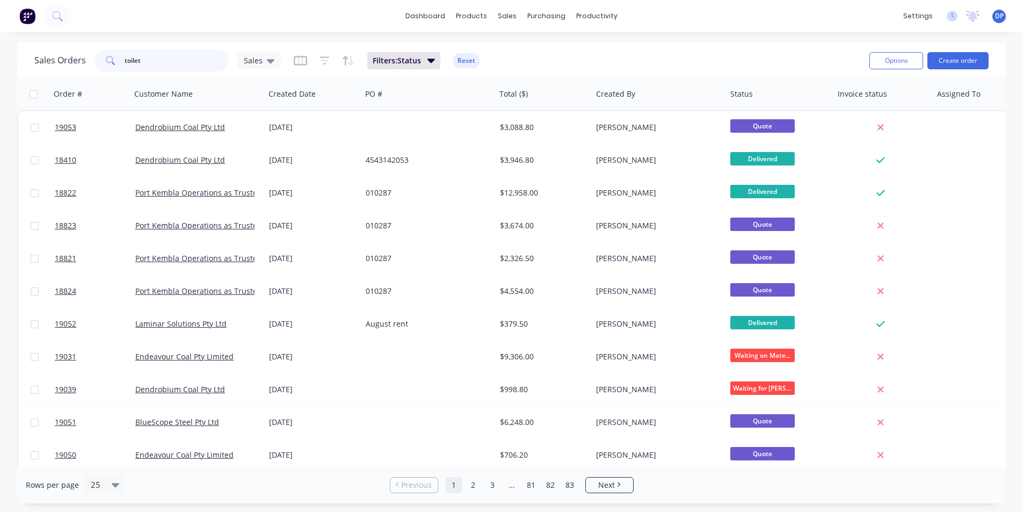
type input "toilet"
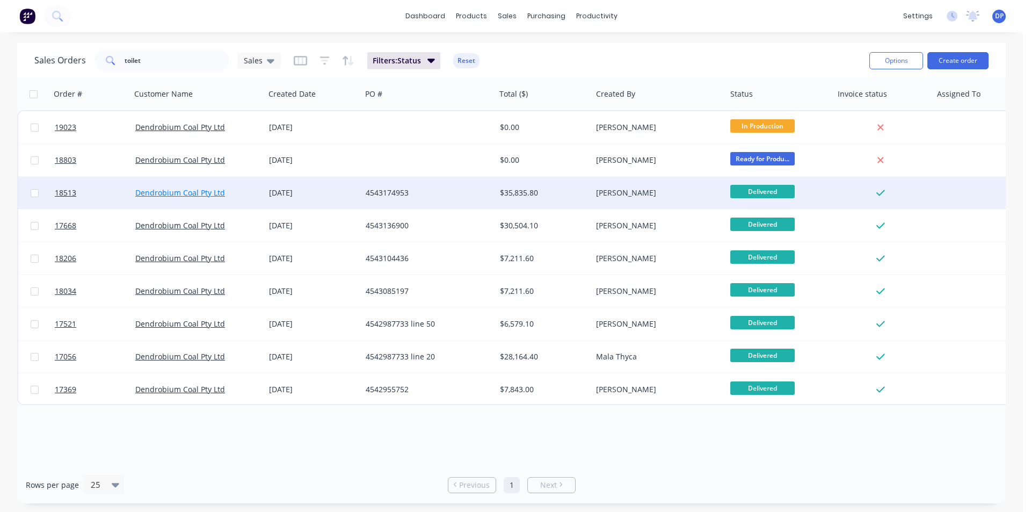
click at [200, 197] on link "Dendrobium Coal Pty Ltd" at bounding box center [180, 192] width 90 height 10
click at [68, 190] on span "18513" at bounding box center [65, 192] width 21 height 11
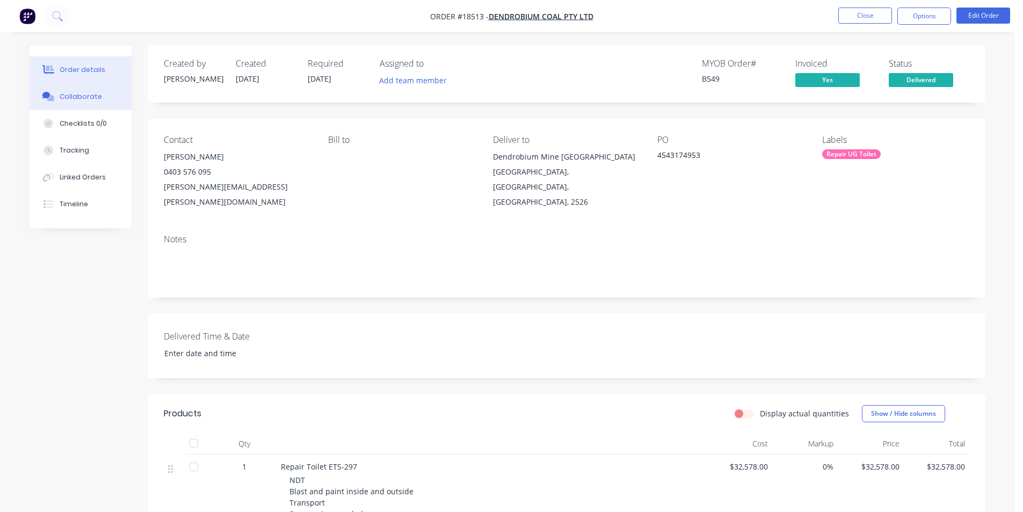
click at [79, 100] on div "Collaborate" at bounding box center [81, 97] width 42 height 10
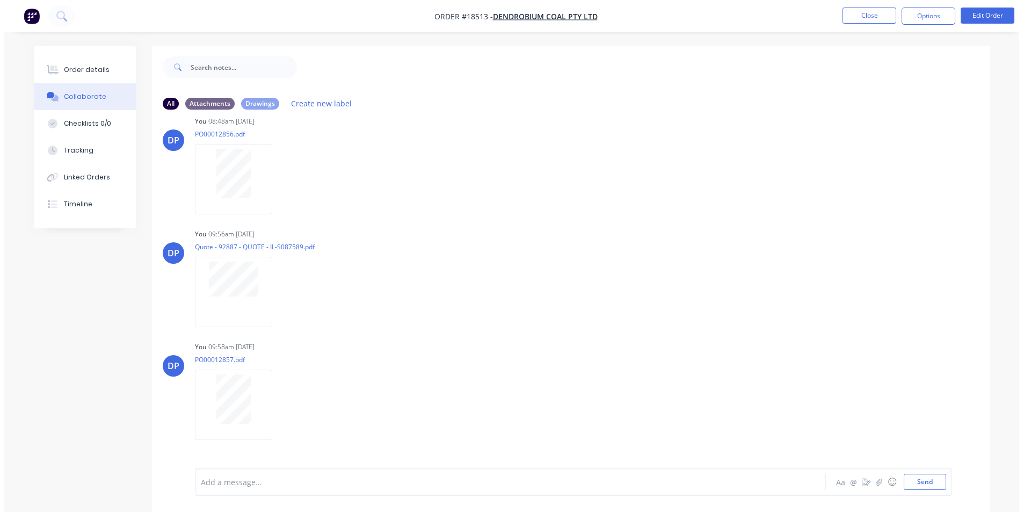
scroll to position [8117, 0]
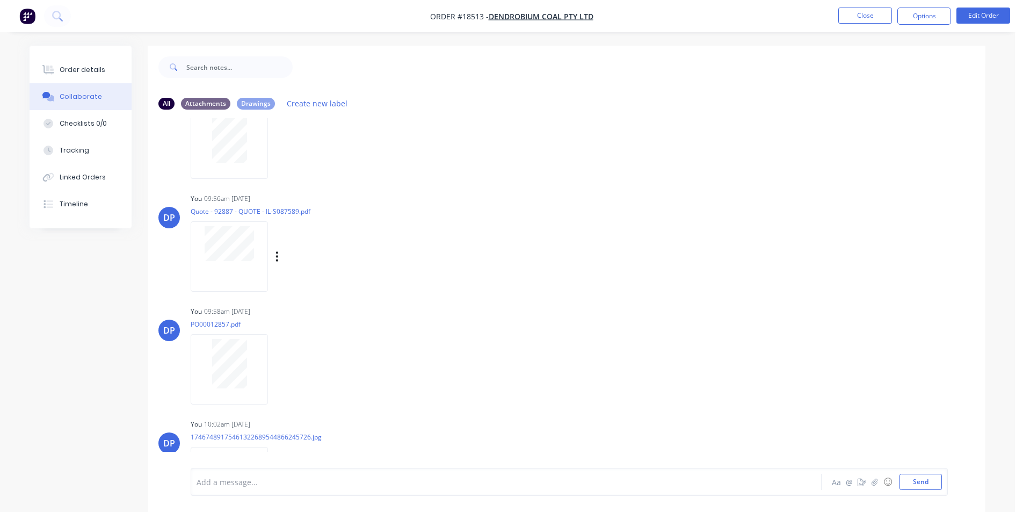
click at [233, 264] on div at bounding box center [229, 256] width 77 height 70
click at [31, 20] on img "button" at bounding box center [27, 16] width 16 height 16
